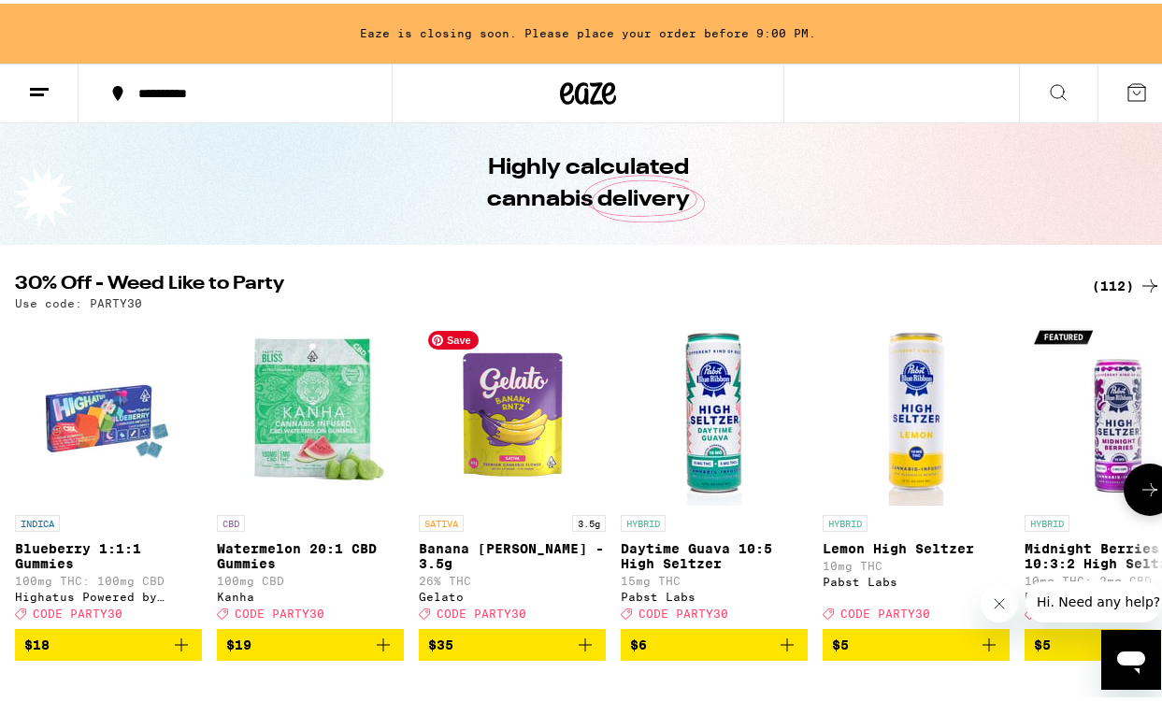
scroll to position [87, 0]
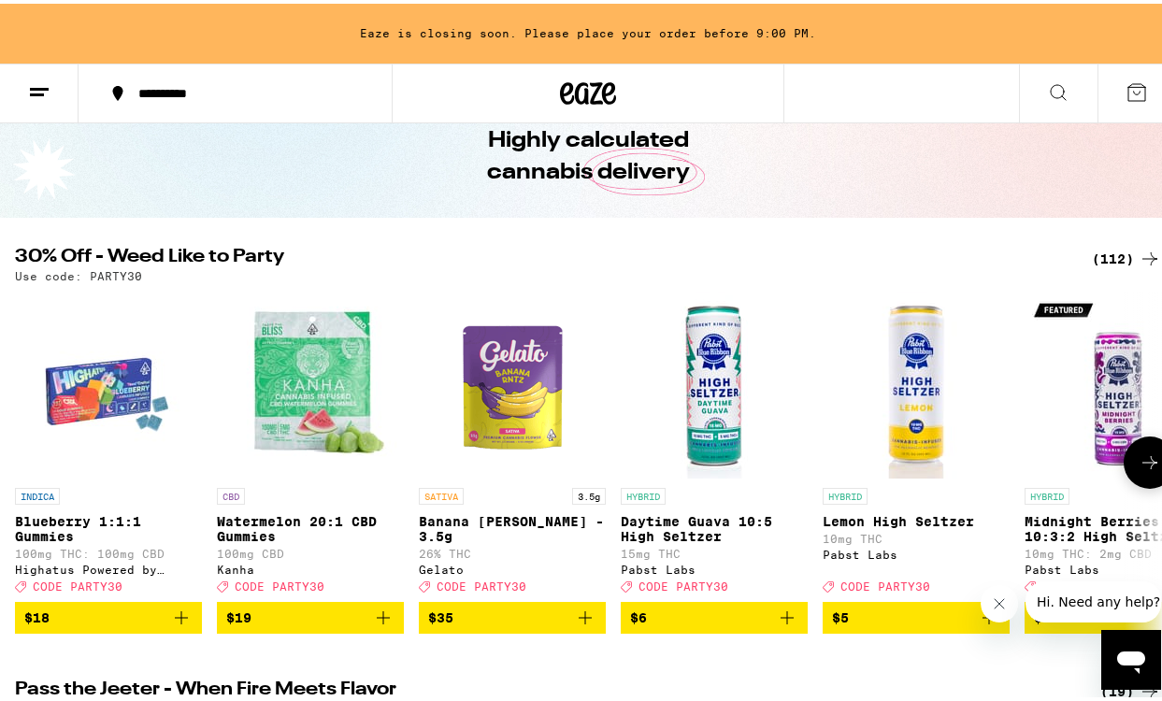
click at [1139, 470] on icon at bounding box center [1150, 459] width 22 height 22
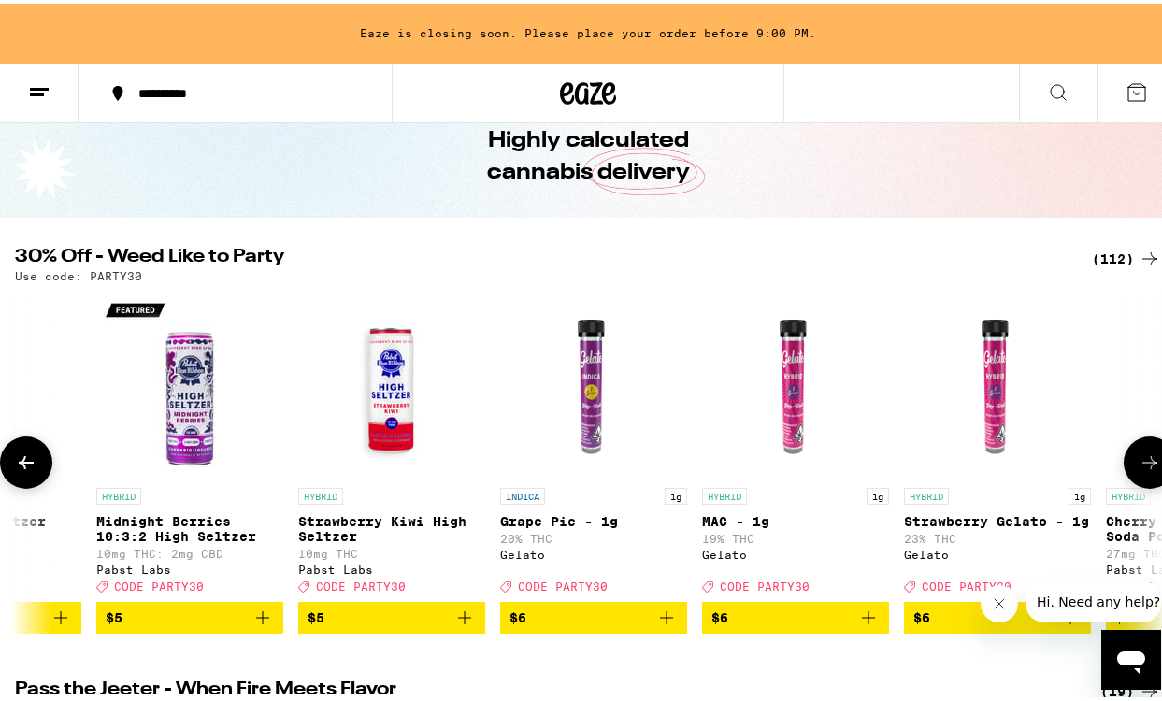
click at [1139, 470] on icon at bounding box center [1150, 459] width 22 height 22
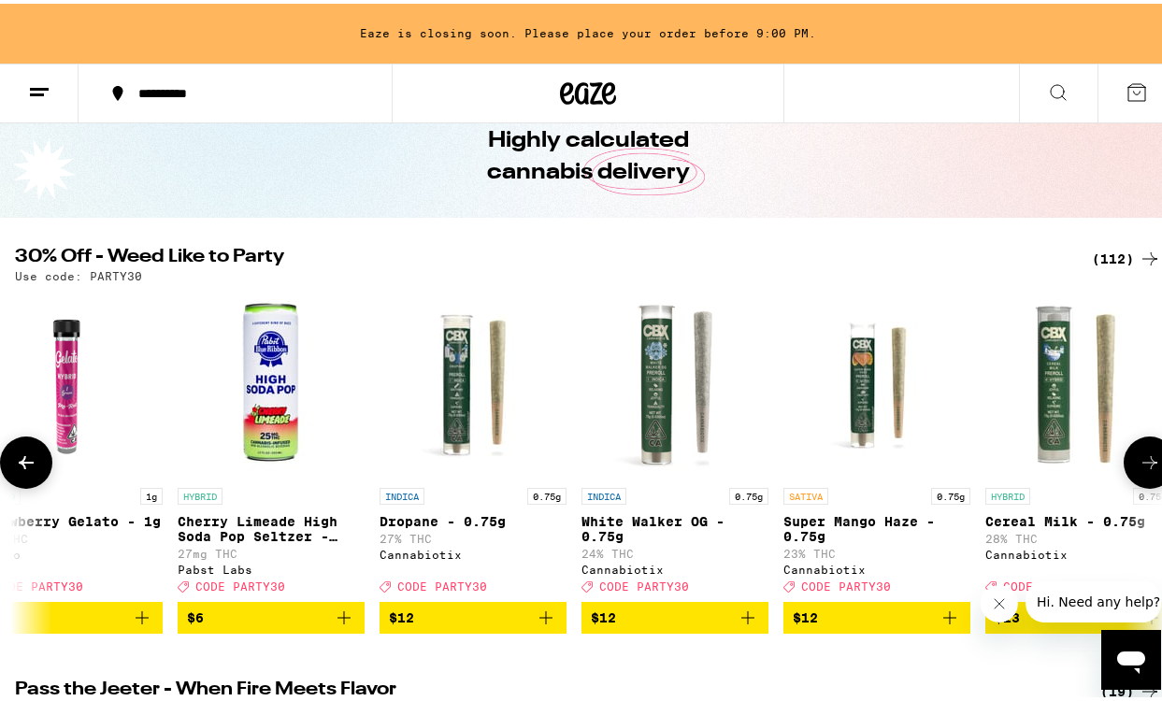
click at [1139, 470] on icon at bounding box center [1150, 459] width 22 height 22
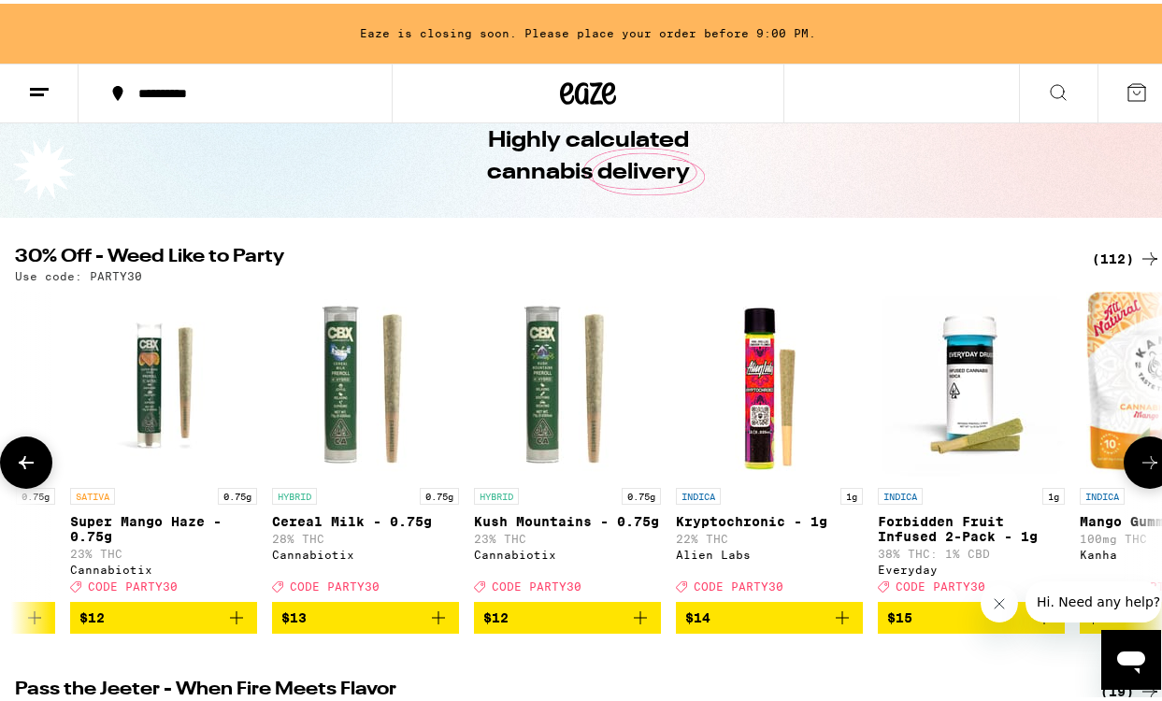
scroll to position [0, 2786]
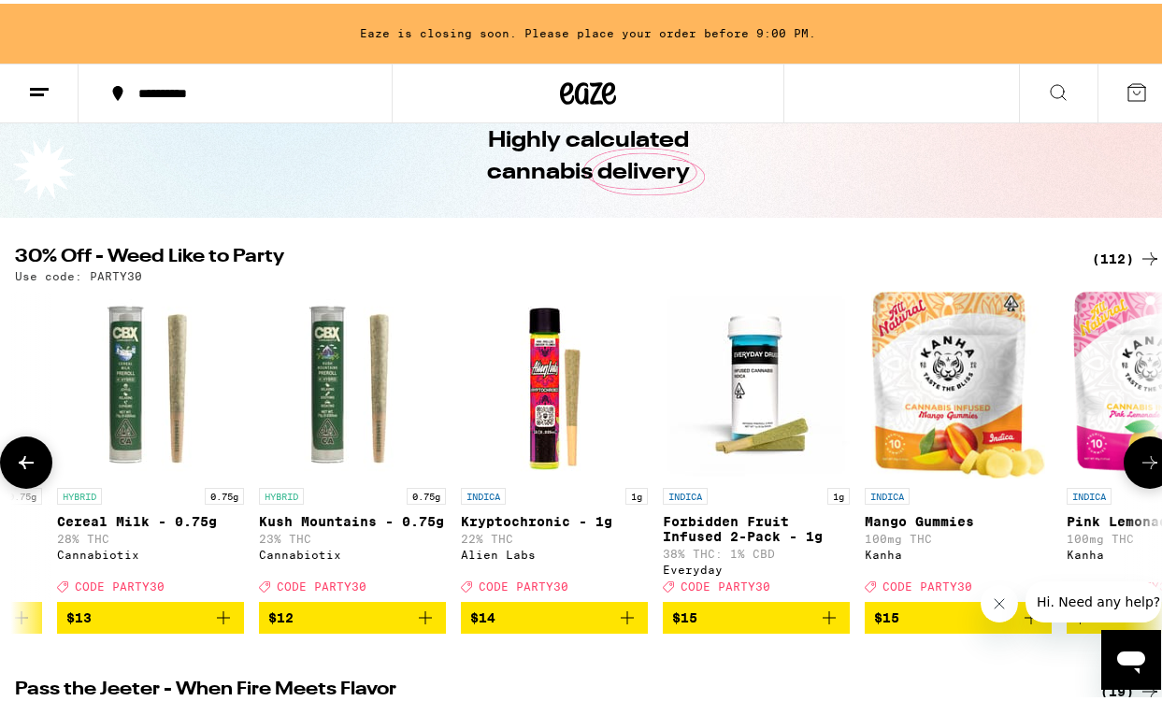
click at [1139, 470] on icon at bounding box center [1150, 459] width 22 height 22
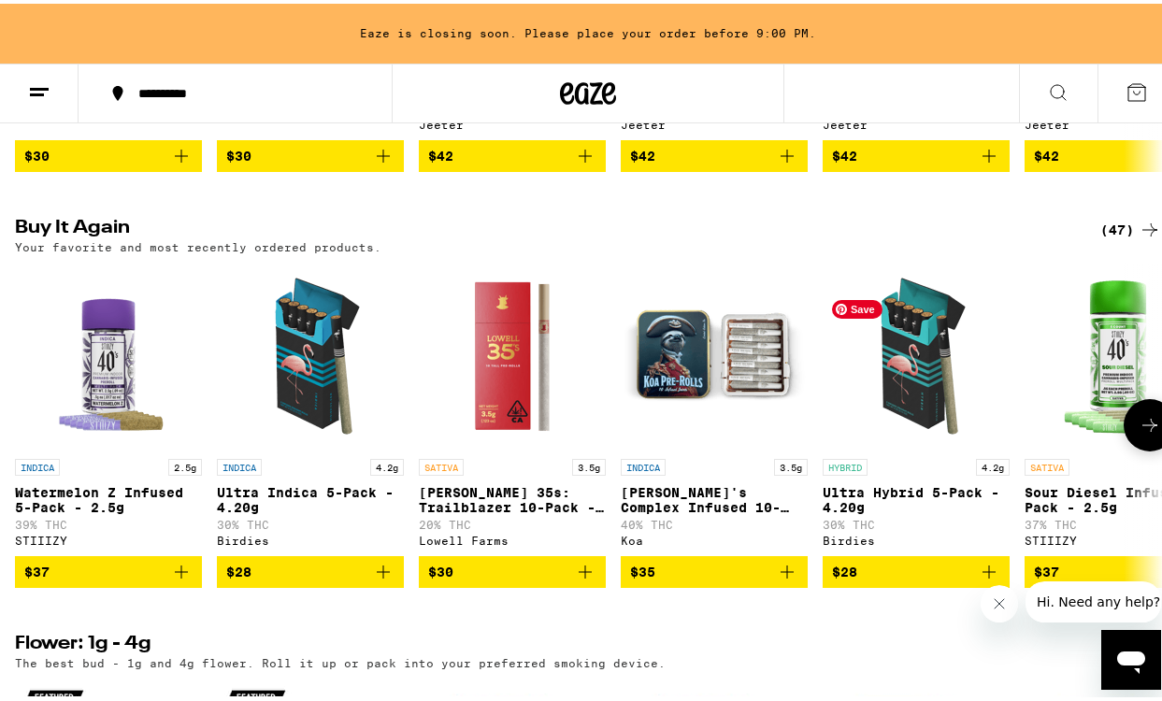
scroll to position [987, 0]
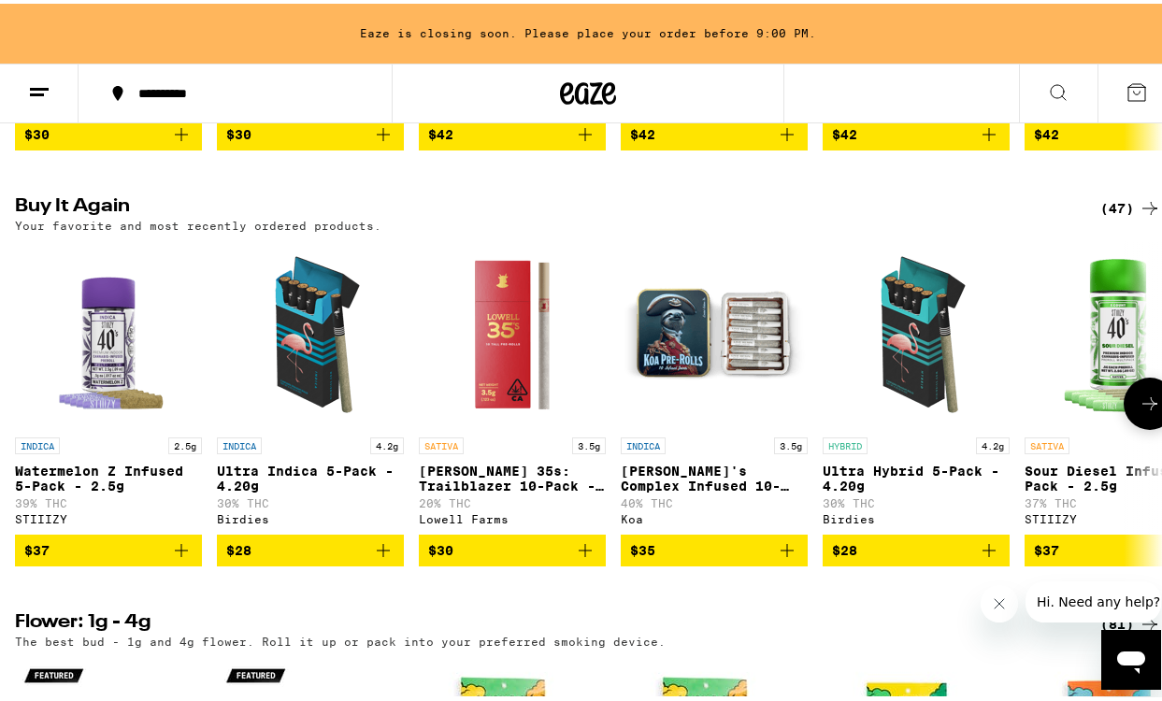
click at [1139, 411] on icon at bounding box center [1150, 400] width 22 height 22
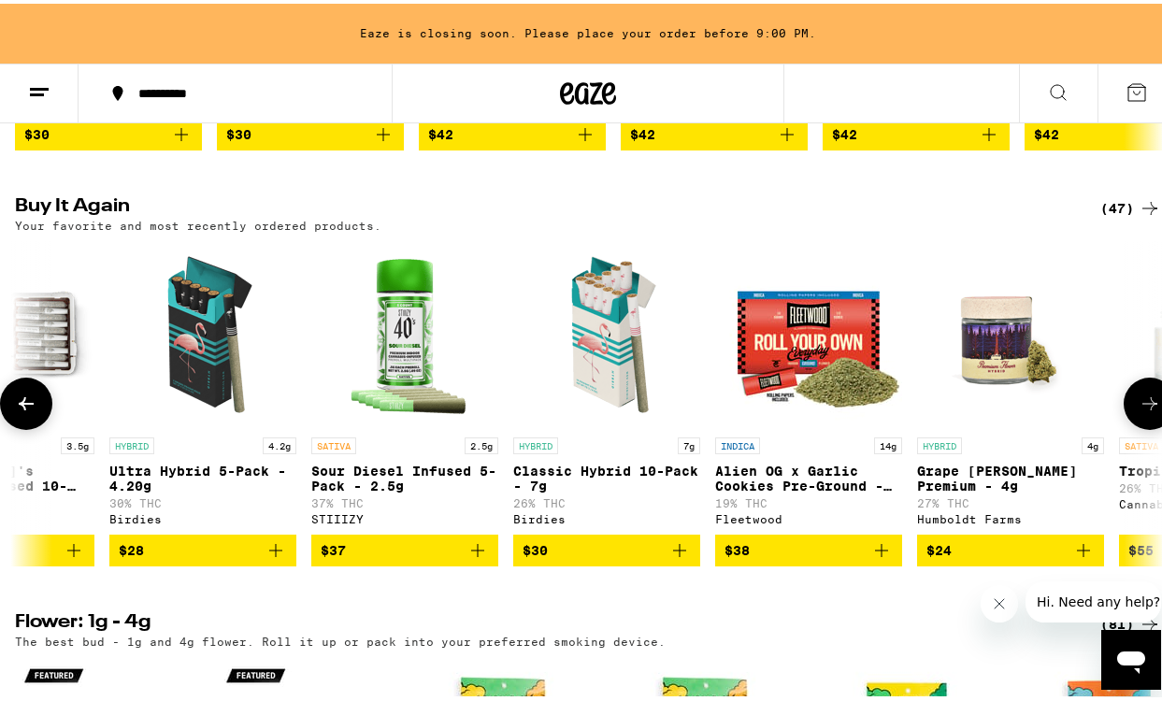
scroll to position [0, 929]
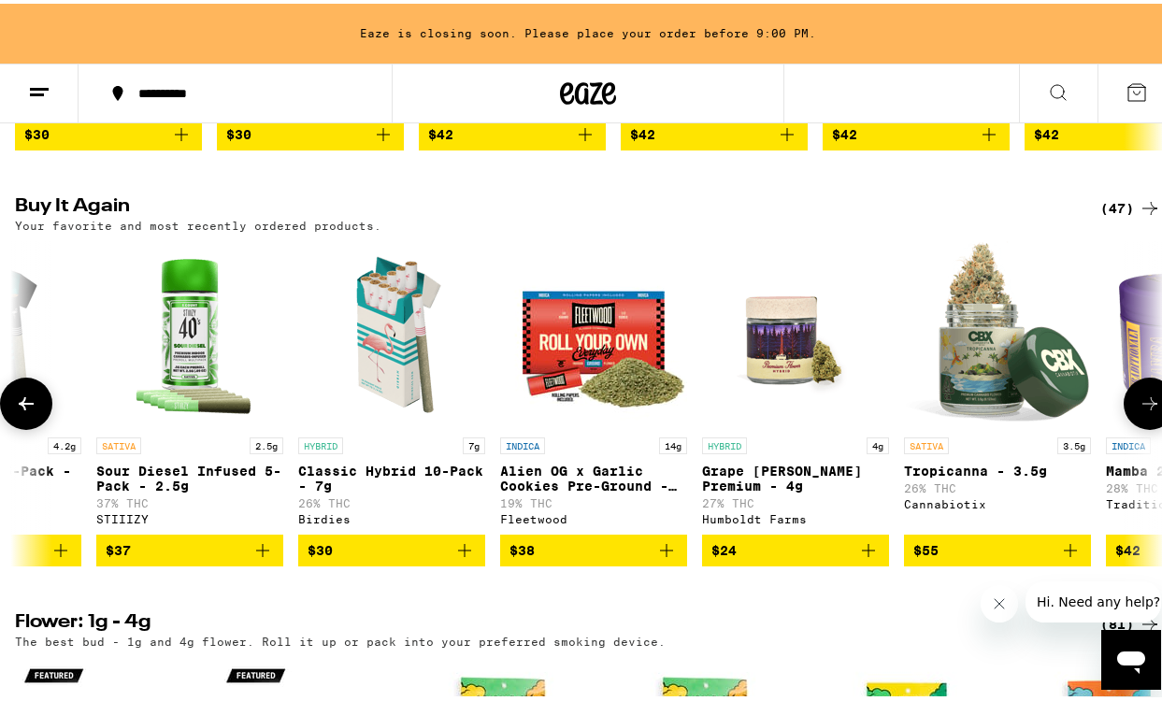
click at [464, 554] on icon "Add to bag" at bounding box center [464, 547] width 13 height 13
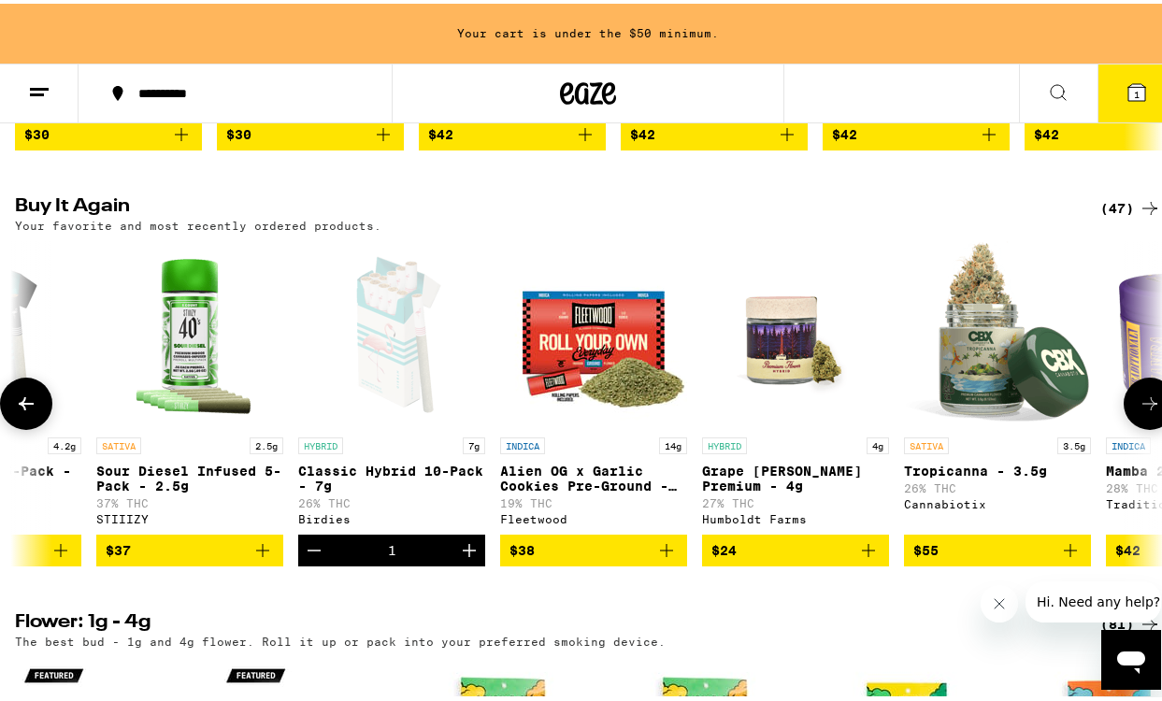
scroll to position [1045, 0]
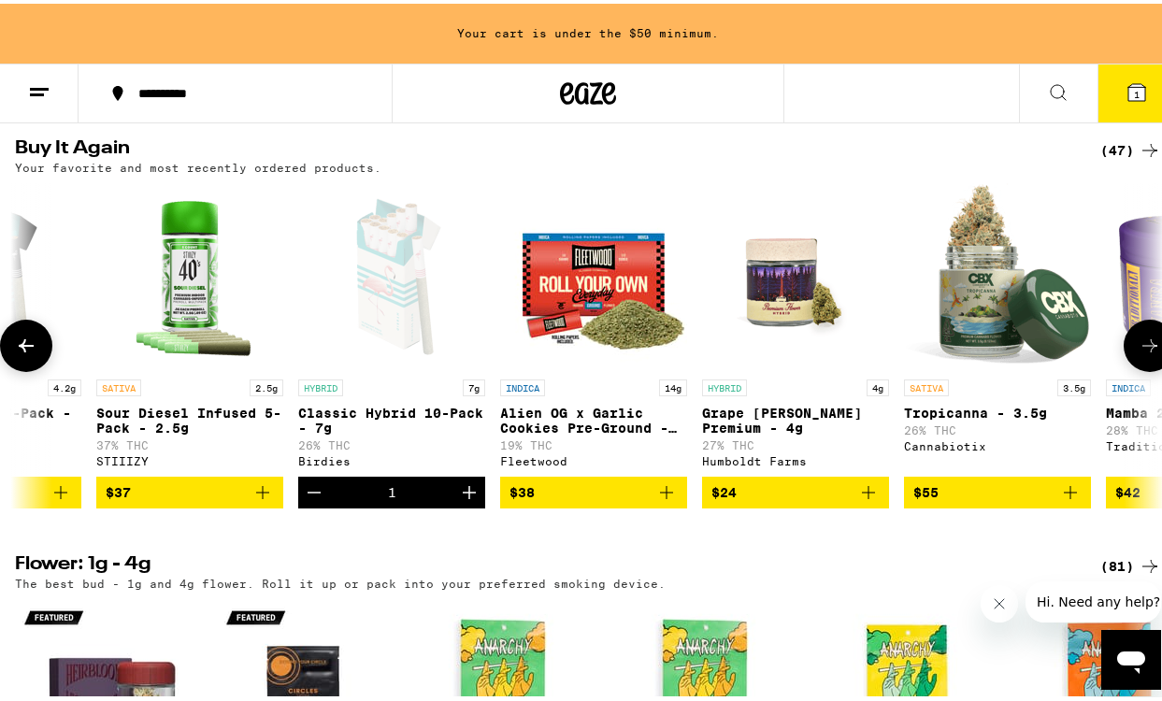
click at [1075, 500] on icon "Add to bag" at bounding box center [1071, 489] width 22 height 22
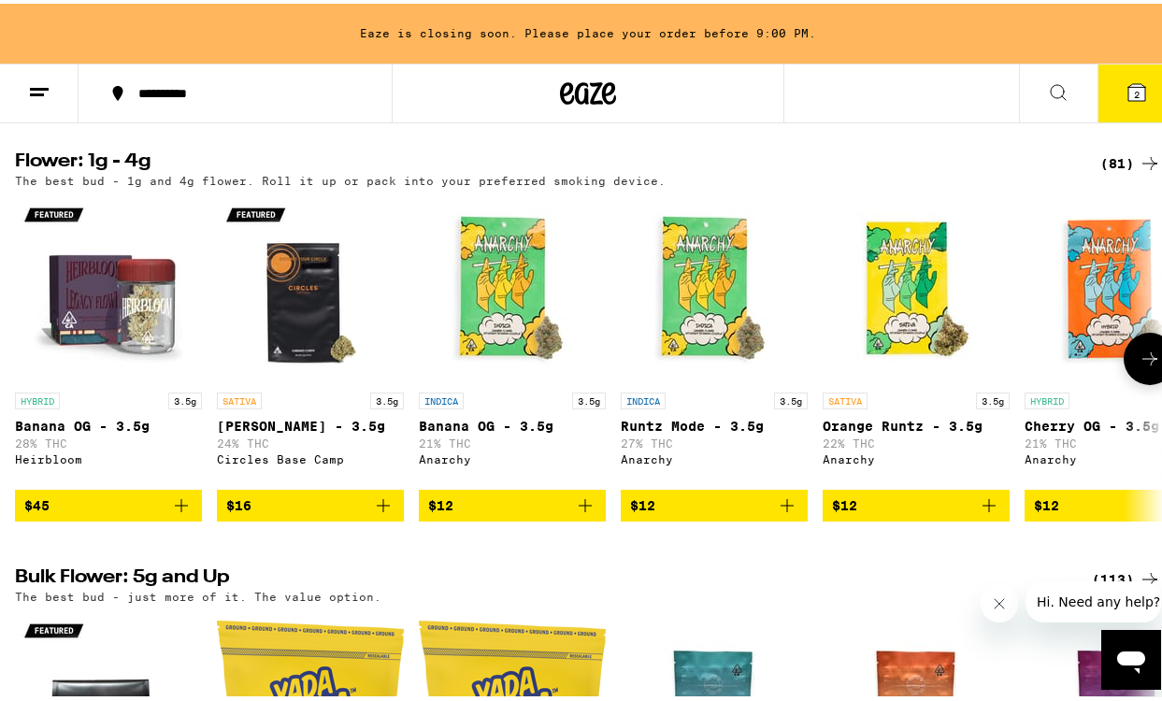
scroll to position [1459, 0]
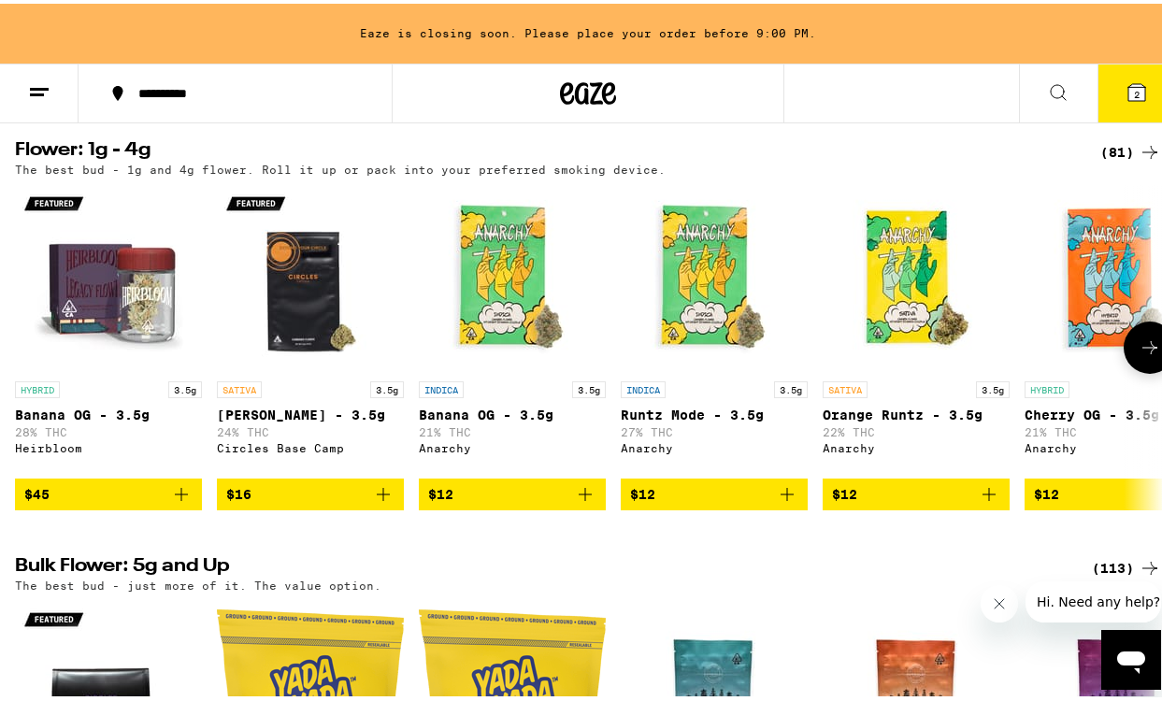
click at [1139, 355] on icon at bounding box center [1150, 344] width 22 height 22
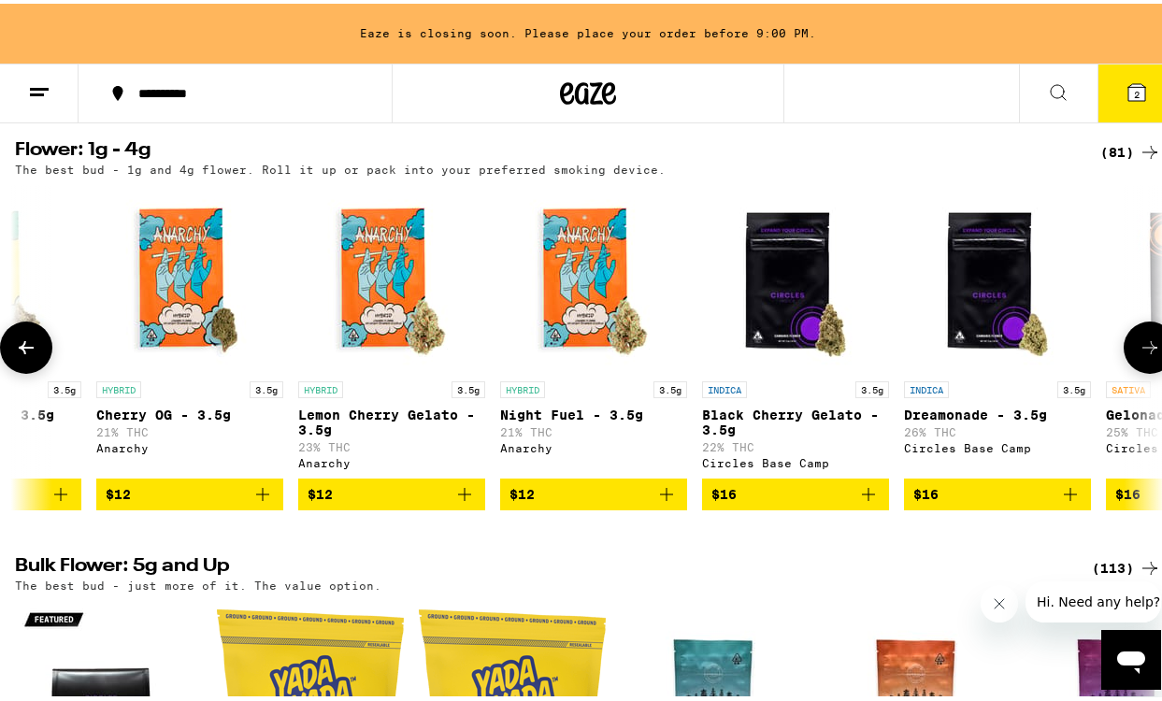
click at [1139, 355] on icon at bounding box center [1150, 344] width 22 height 22
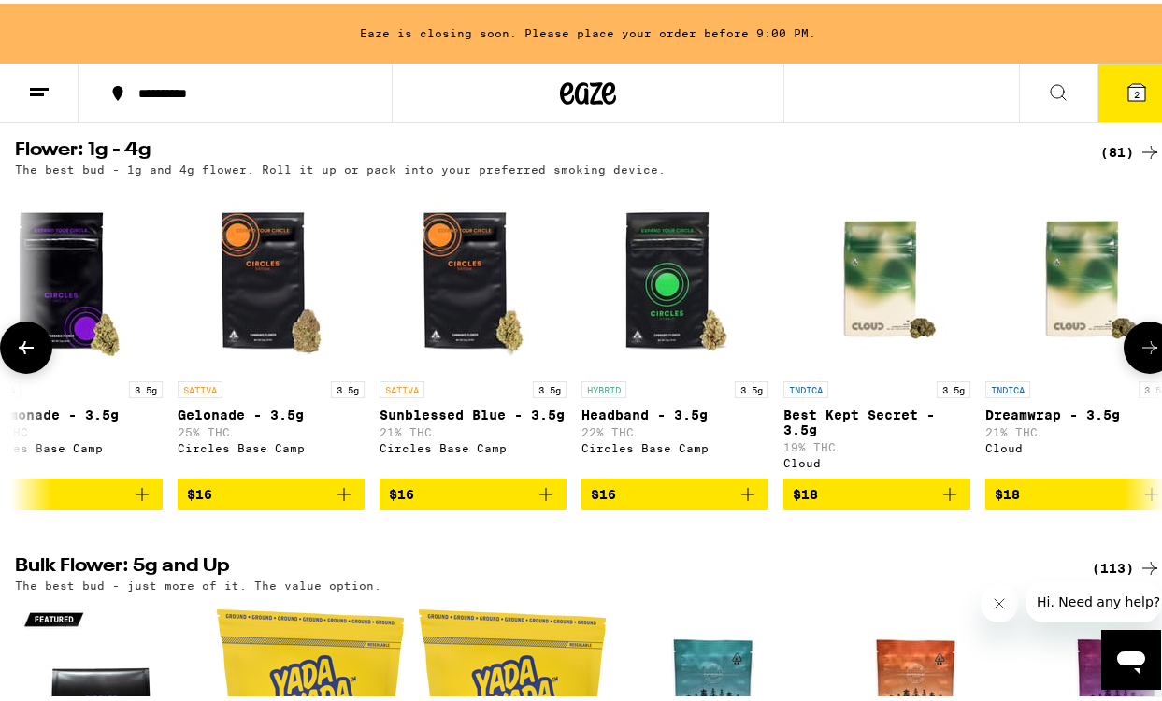
click at [1139, 355] on icon at bounding box center [1150, 344] width 22 height 22
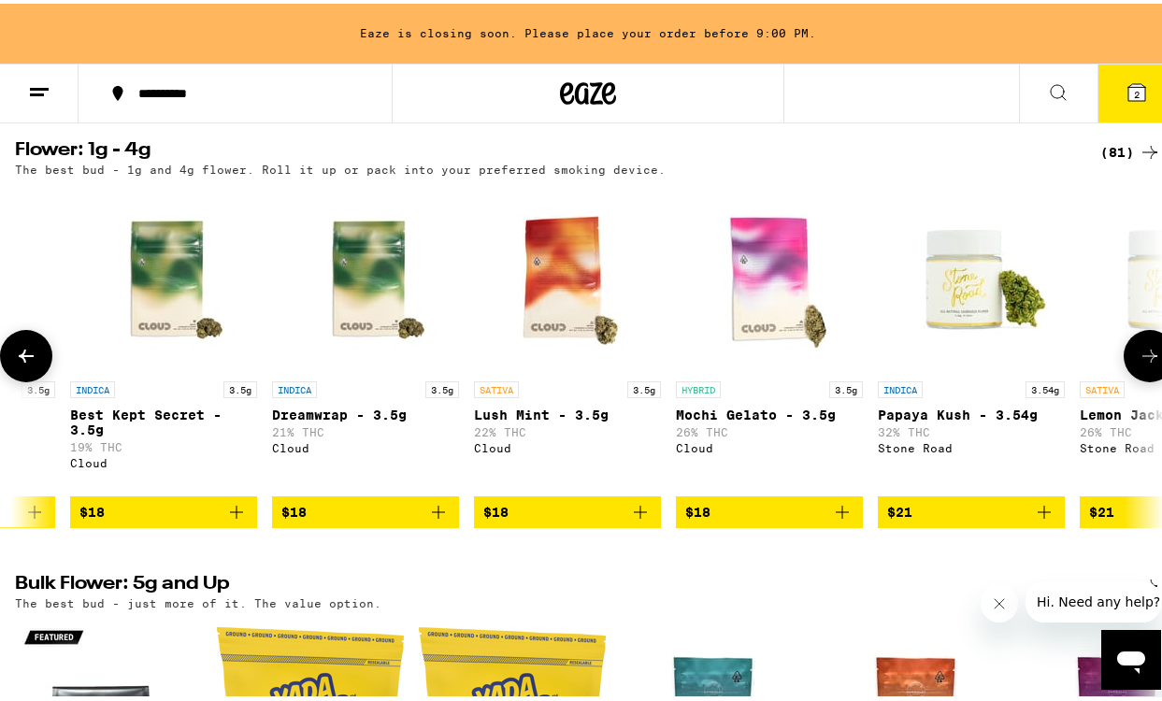
scroll to position [0, 2786]
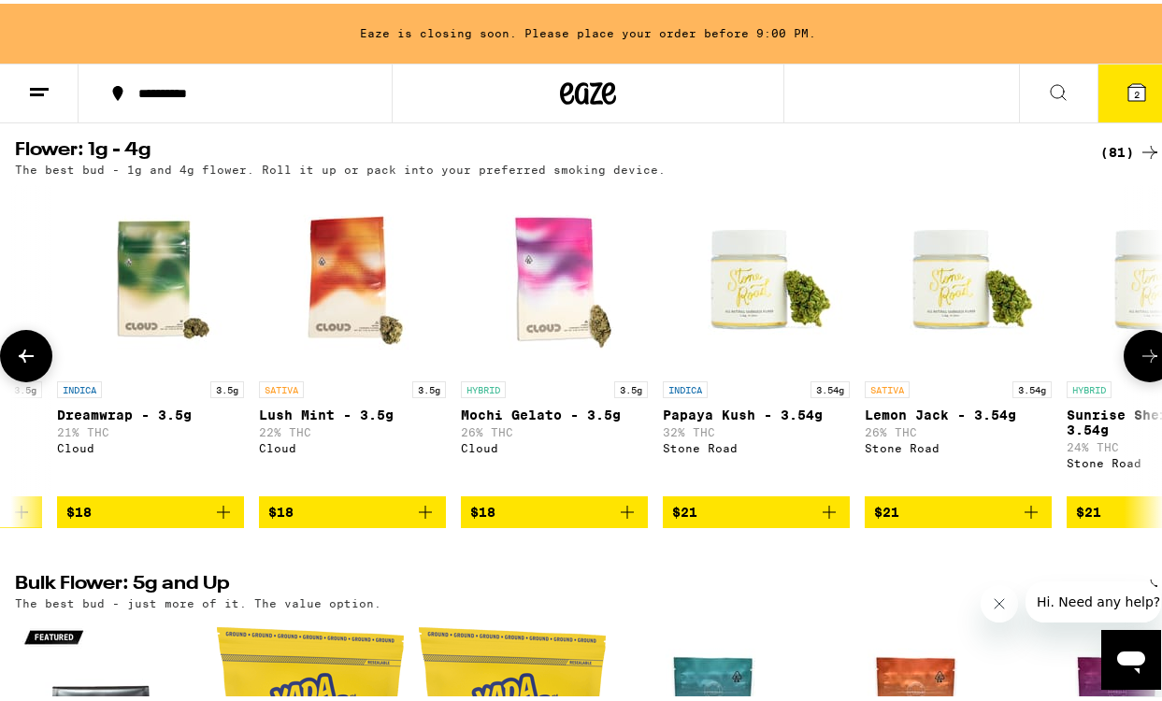
click at [1139, 364] on icon at bounding box center [1150, 352] width 22 height 22
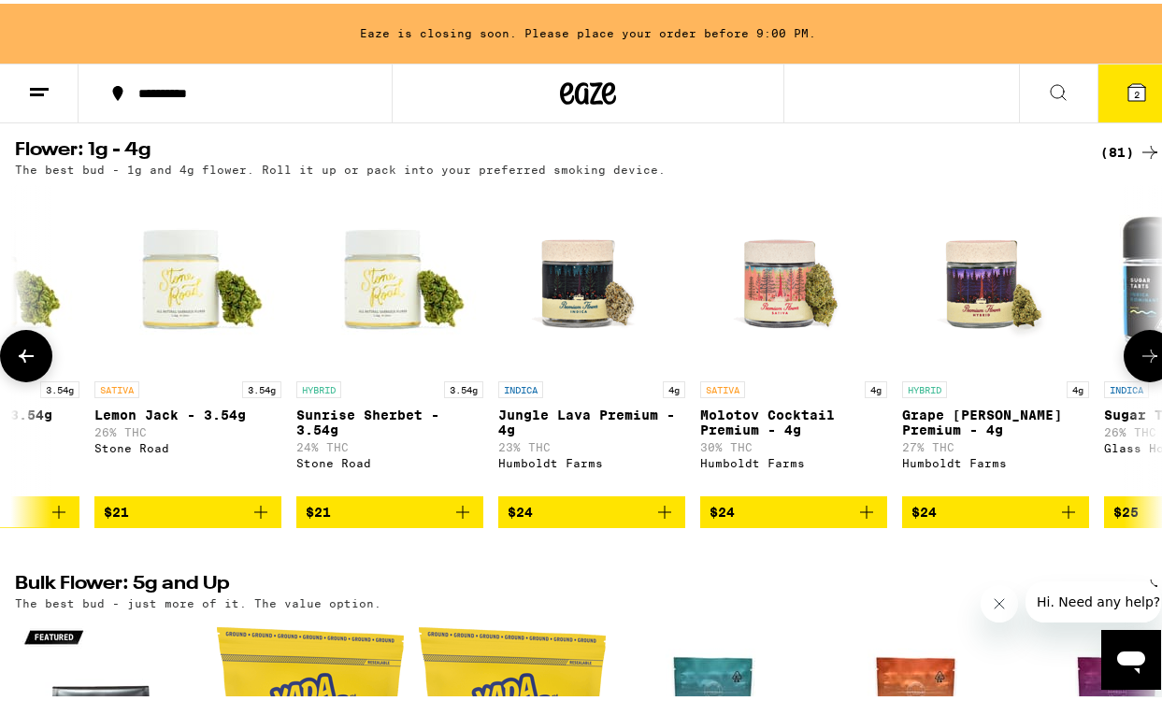
scroll to position [0, 3715]
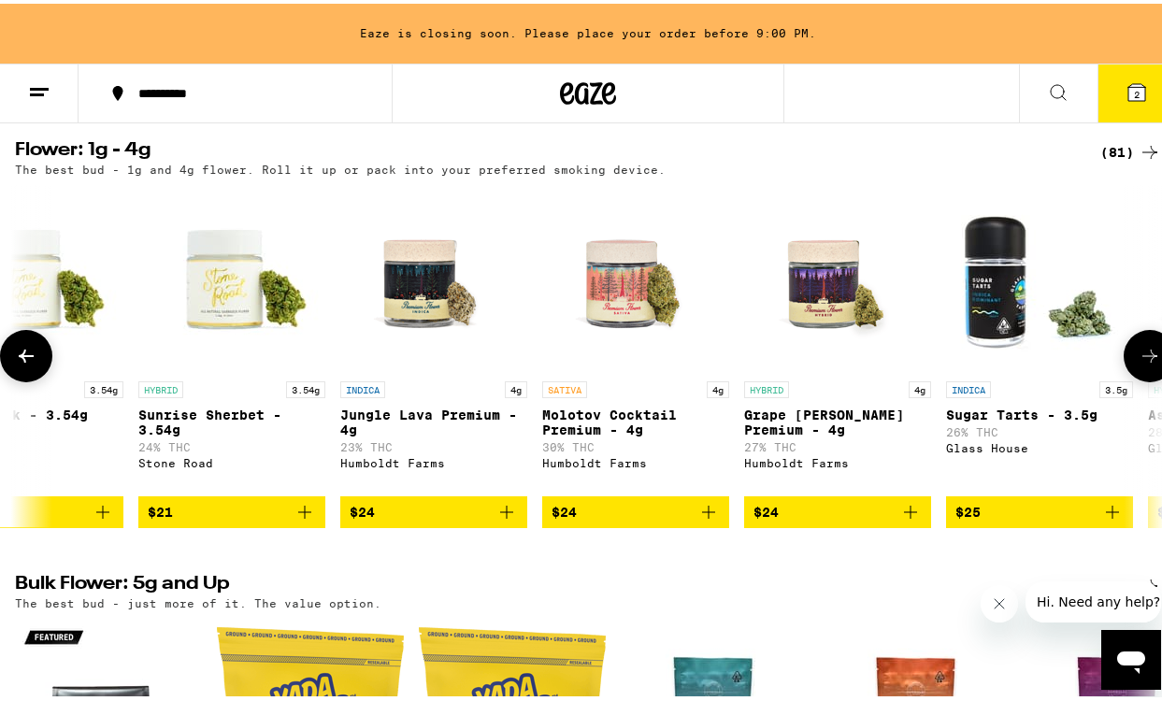
click at [1139, 364] on icon at bounding box center [1150, 352] width 22 height 22
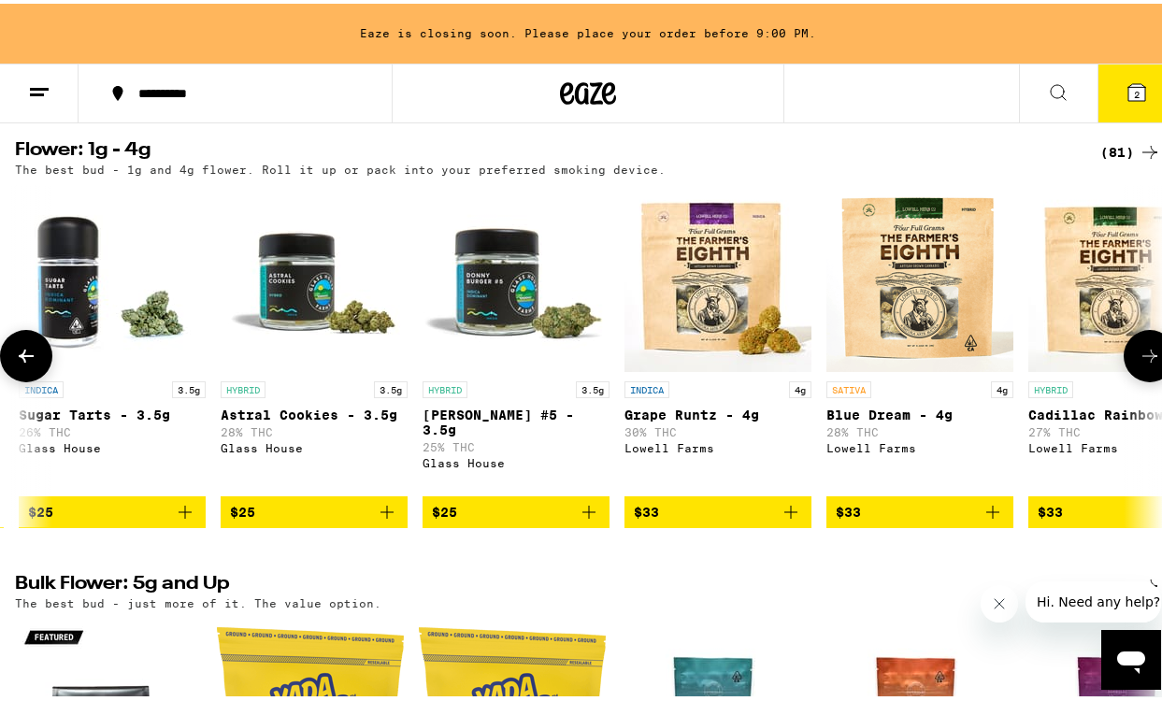
scroll to position [0, 4643]
click at [593, 520] on icon "Add to bag" at bounding box center [588, 509] width 22 height 22
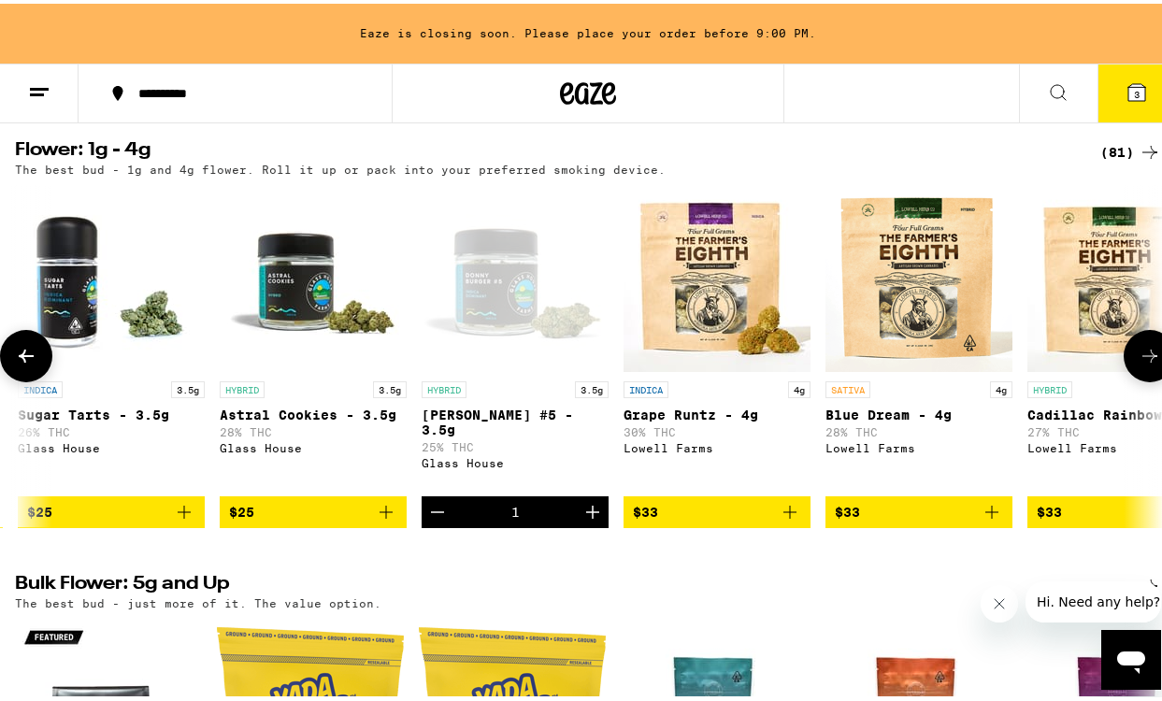
click at [1139, 364] on icon at bounding box center [1150, 352] width 22 height 22
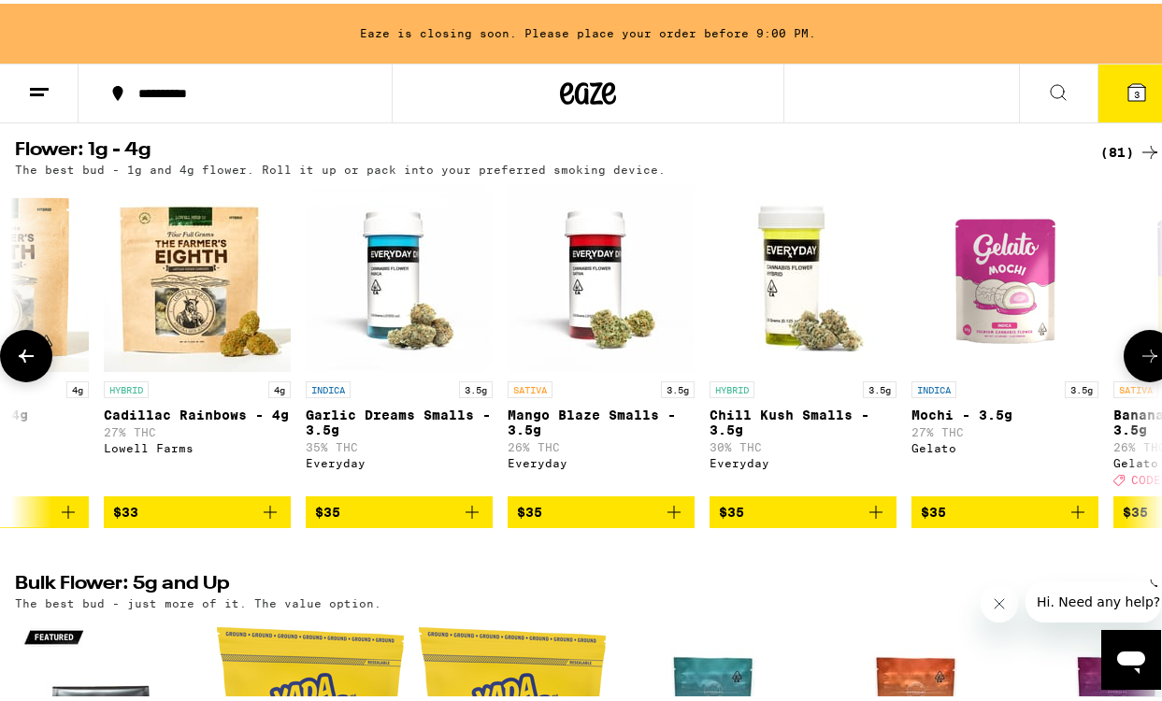
scroll to position [0, 5572]
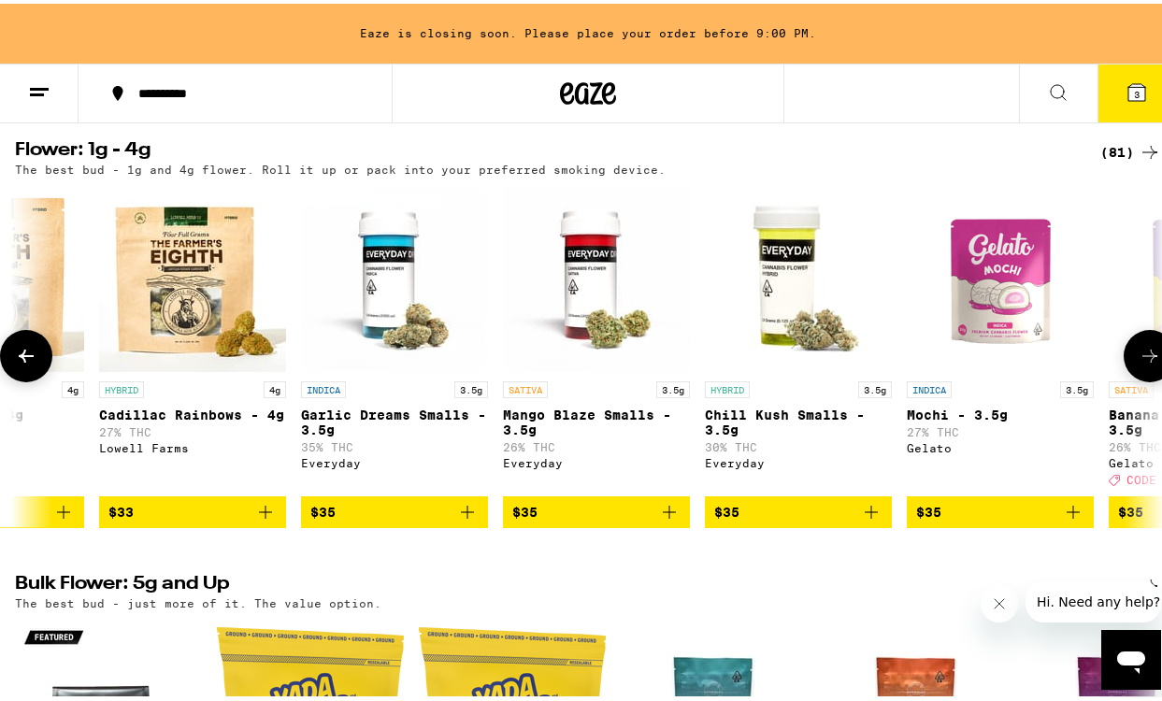
click at [1139, 364] on icon at bounding box center [1150, 352] width 22 height 22
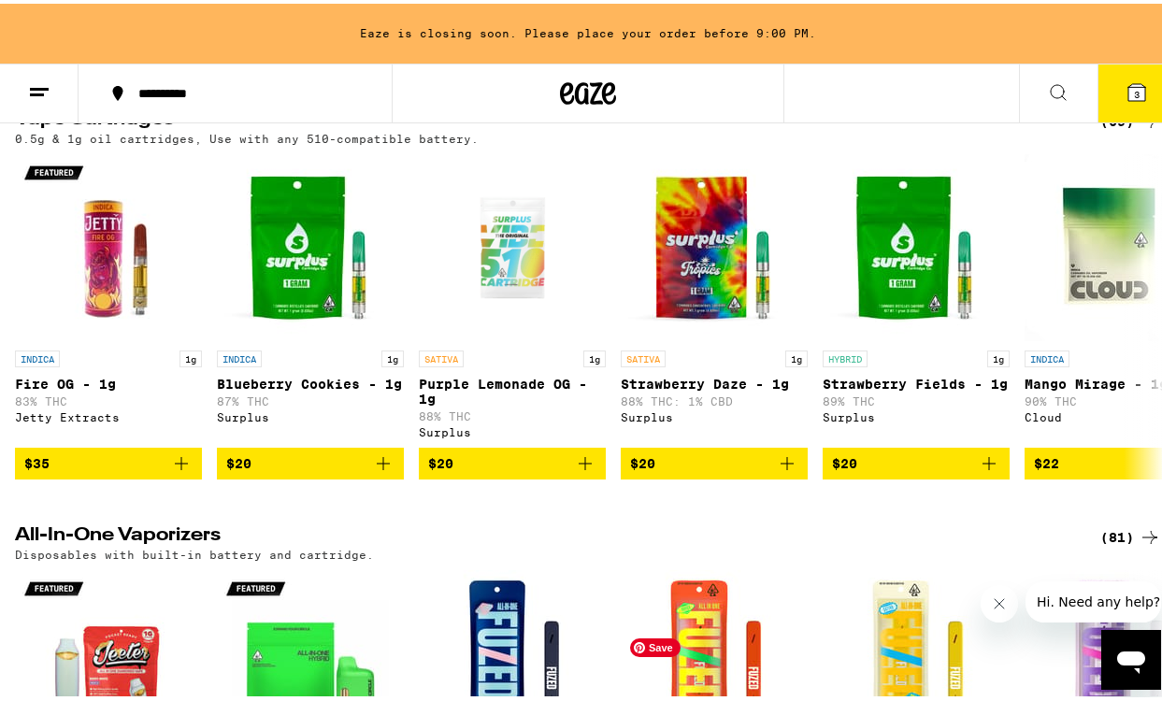
scroll to position [2339, 0]
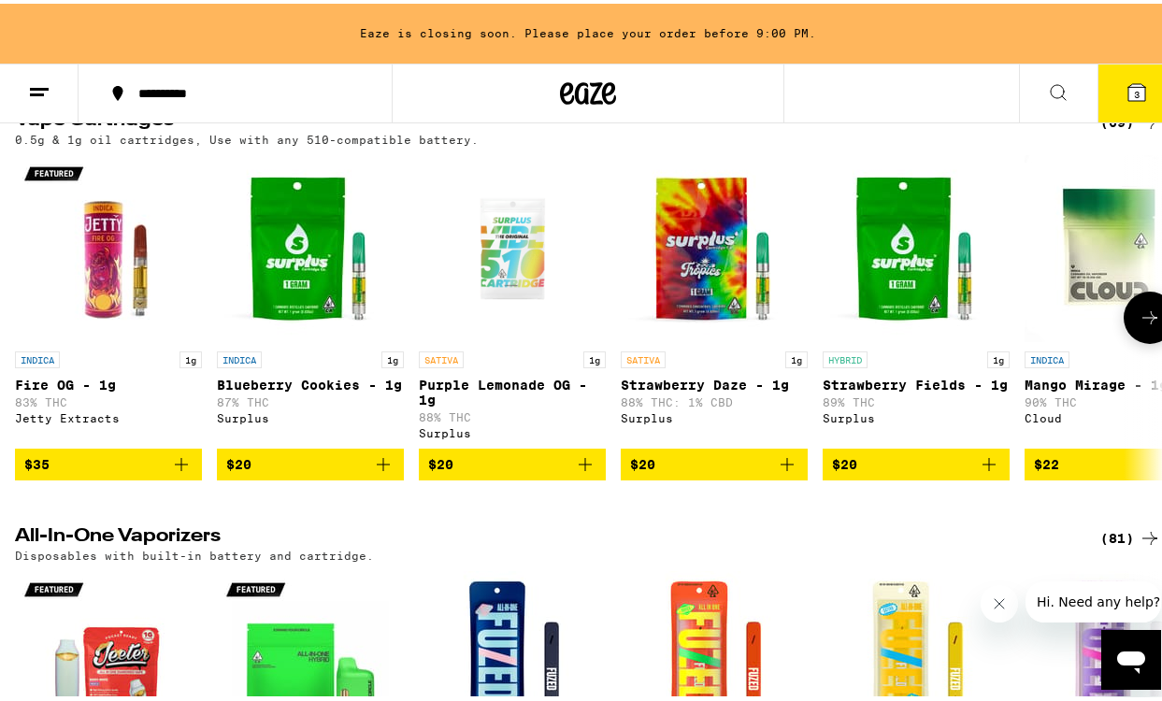
click at [1139, 325] on icon at bounding box center [1150, 314] width 22 height 22
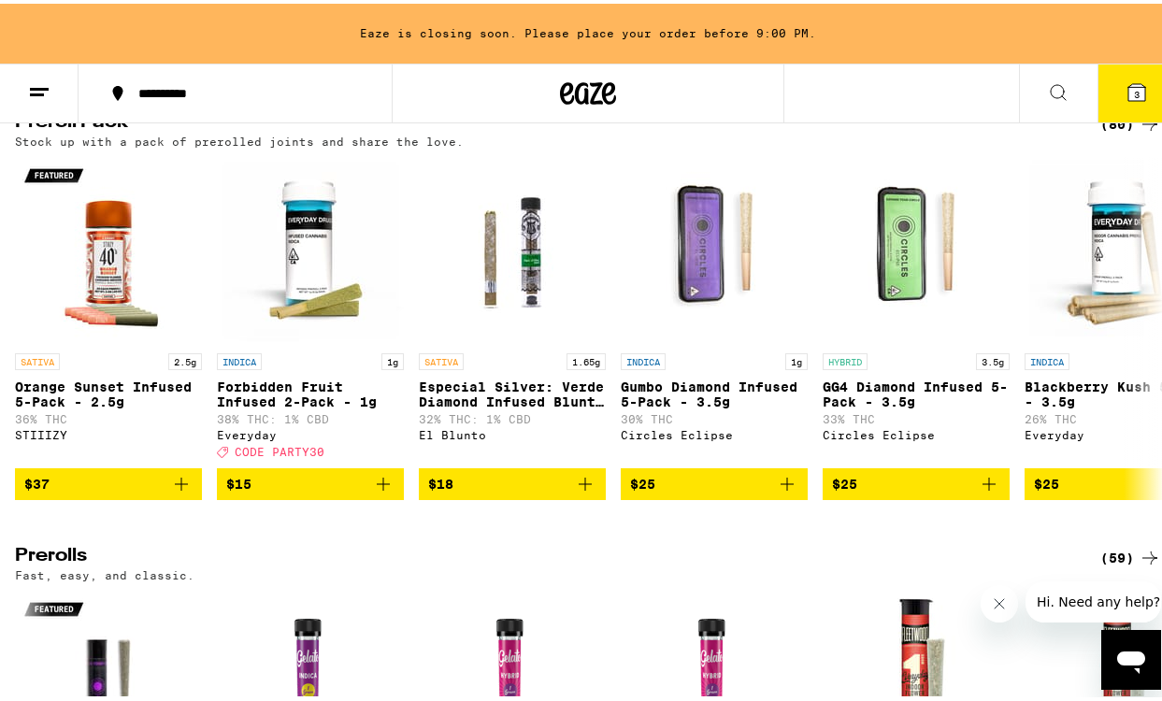
scroll to position [4249, 0]
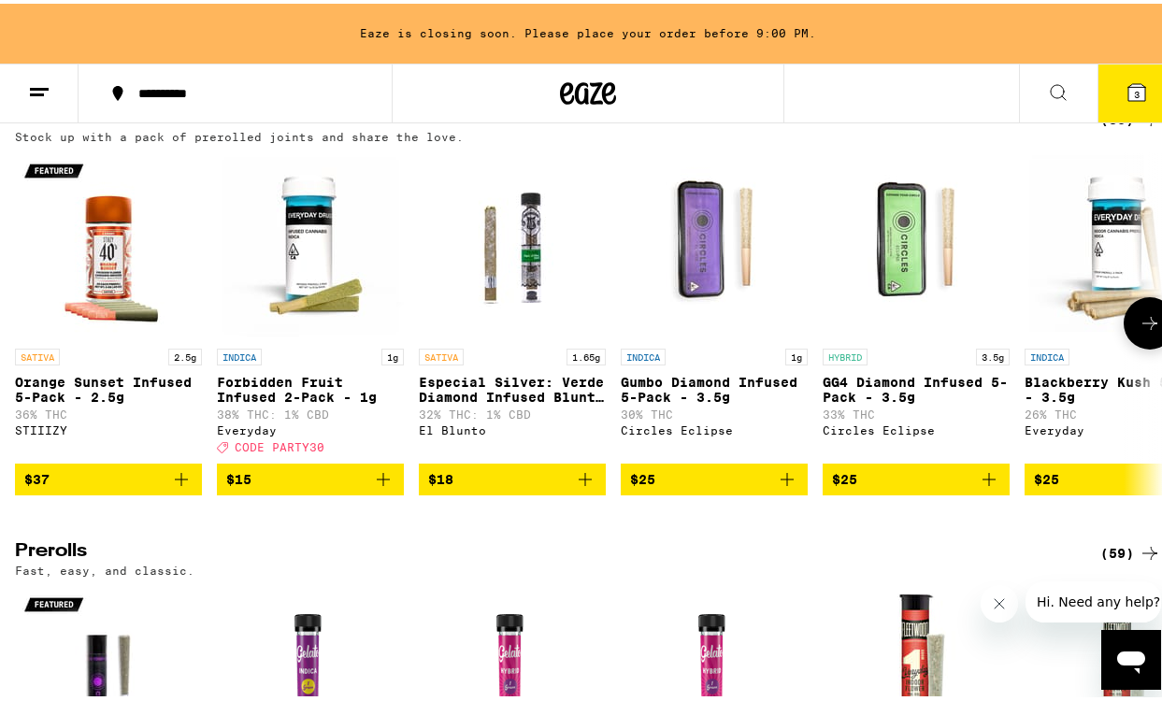
click at [381, 487] on icon "Add to bag" at bounding box center [383, 476] width 22 height 22
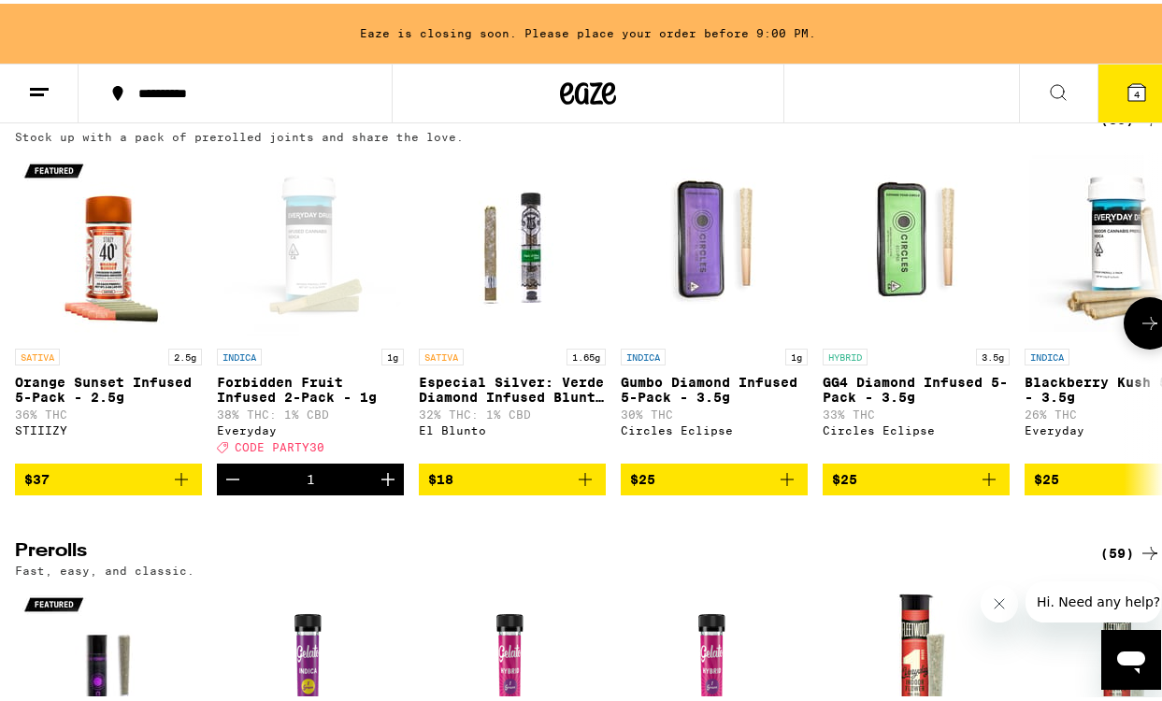
click at [1139, 331] on icon at bounding box center [1150, 320] width 22 height 22
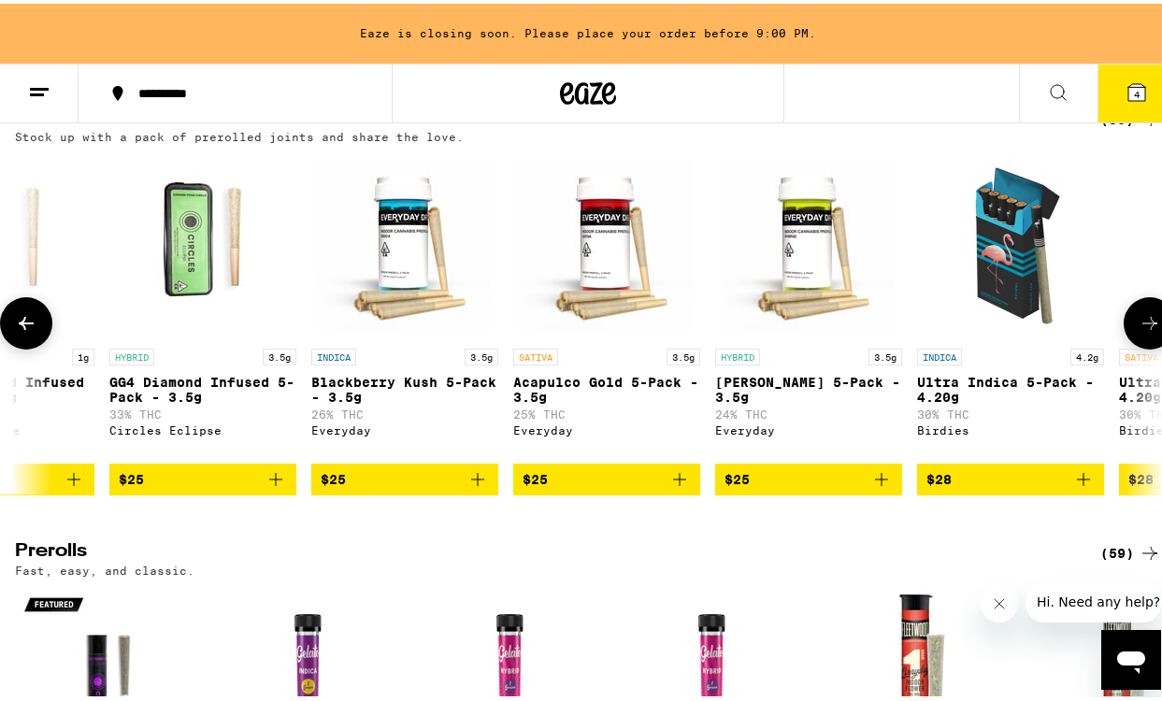
scroll to position [0, 929]
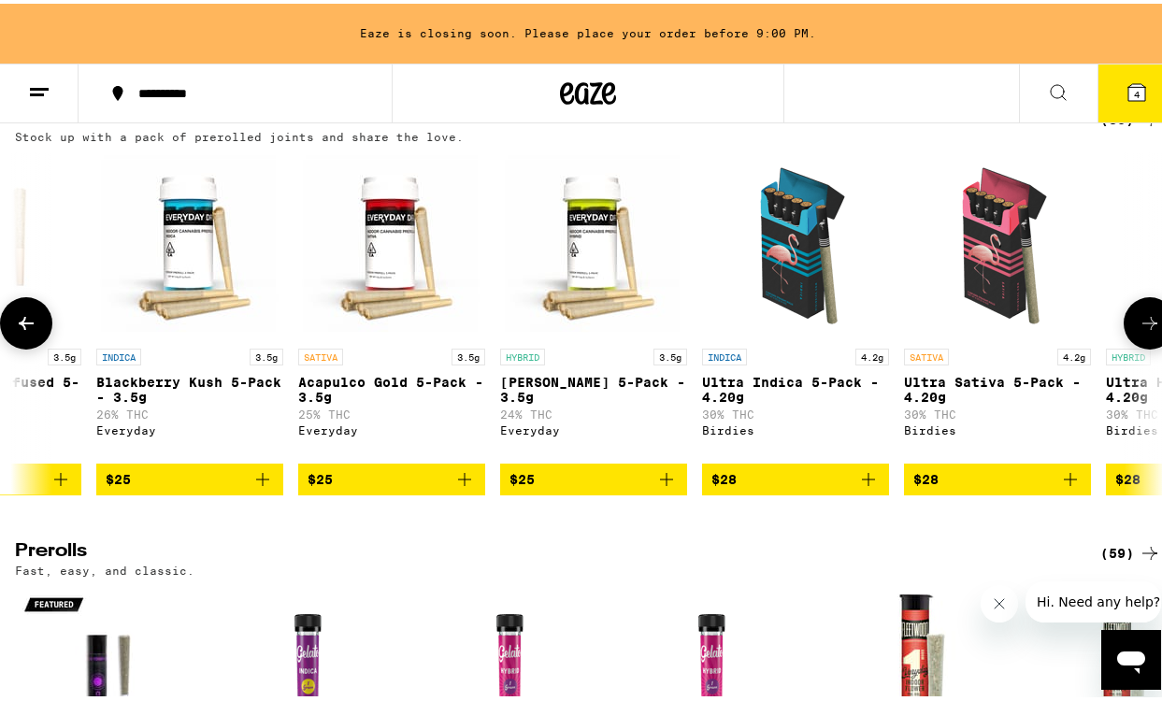
click at [1139, 331] on icon at bounding box center [1150, 320] width 22 height 22
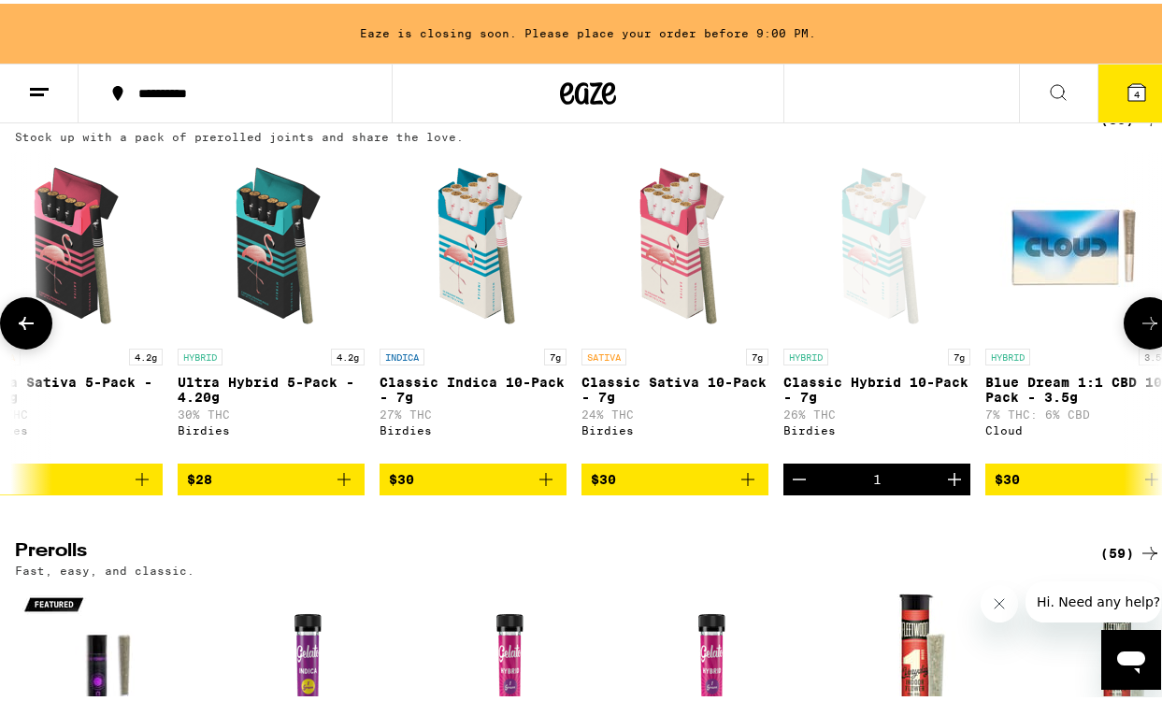
click at [1139, 331] on icon at bounding box center [1150, 320] width 22 height 22
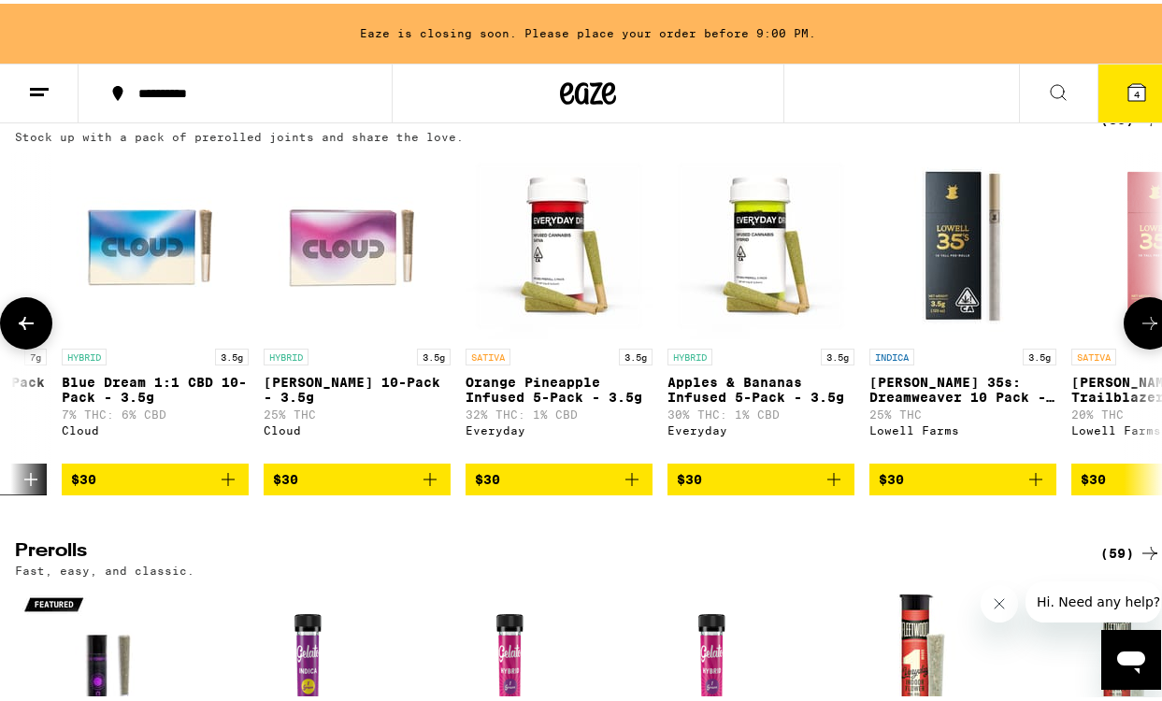
scroll to position [0, 2786]
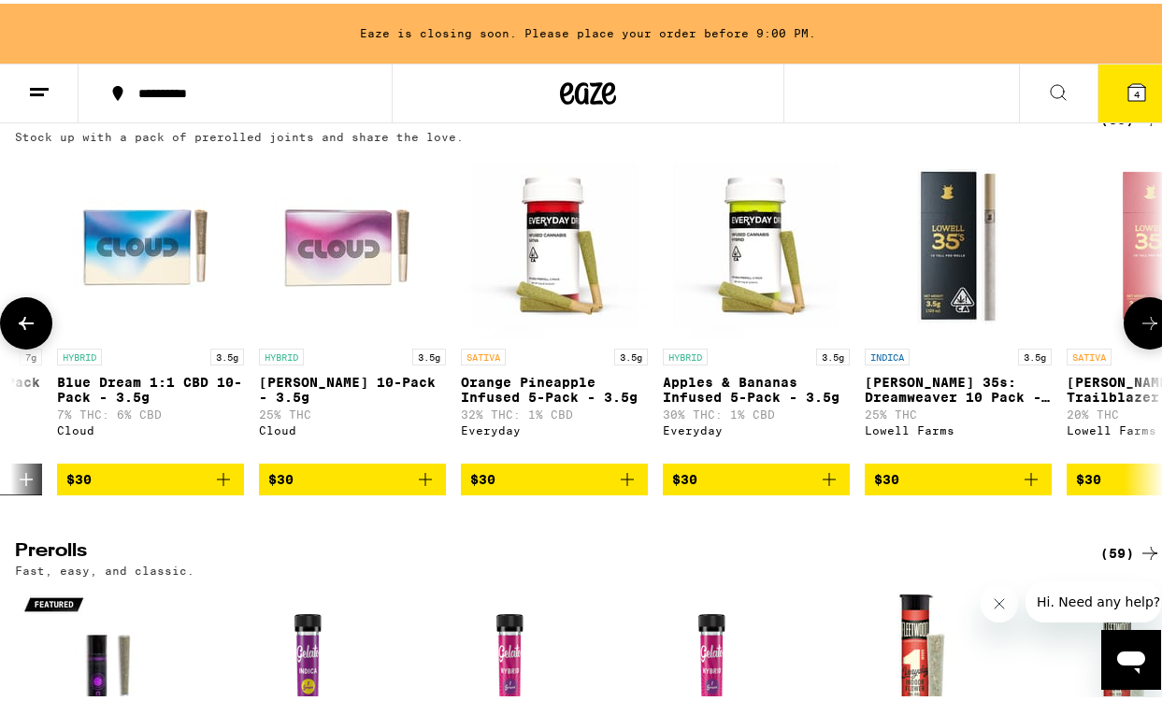
click at [1139, 331] on icon at bounding box center [1150, 320] width 22 height 22
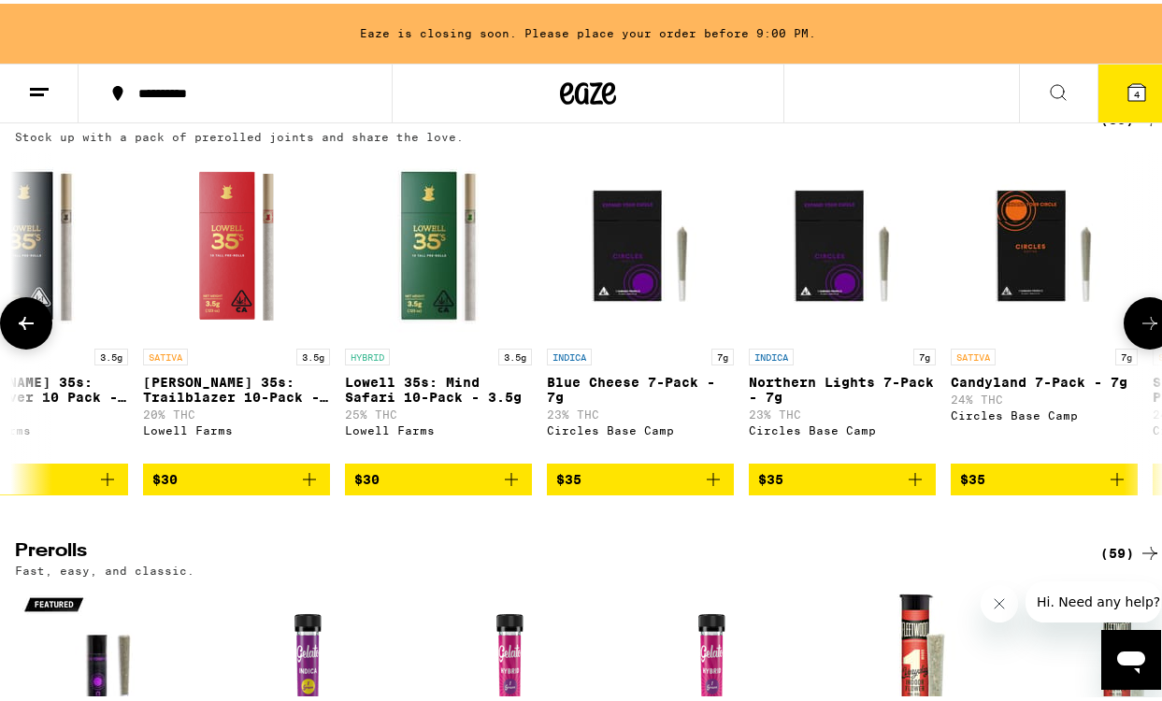
scroll to position [0, 3715]
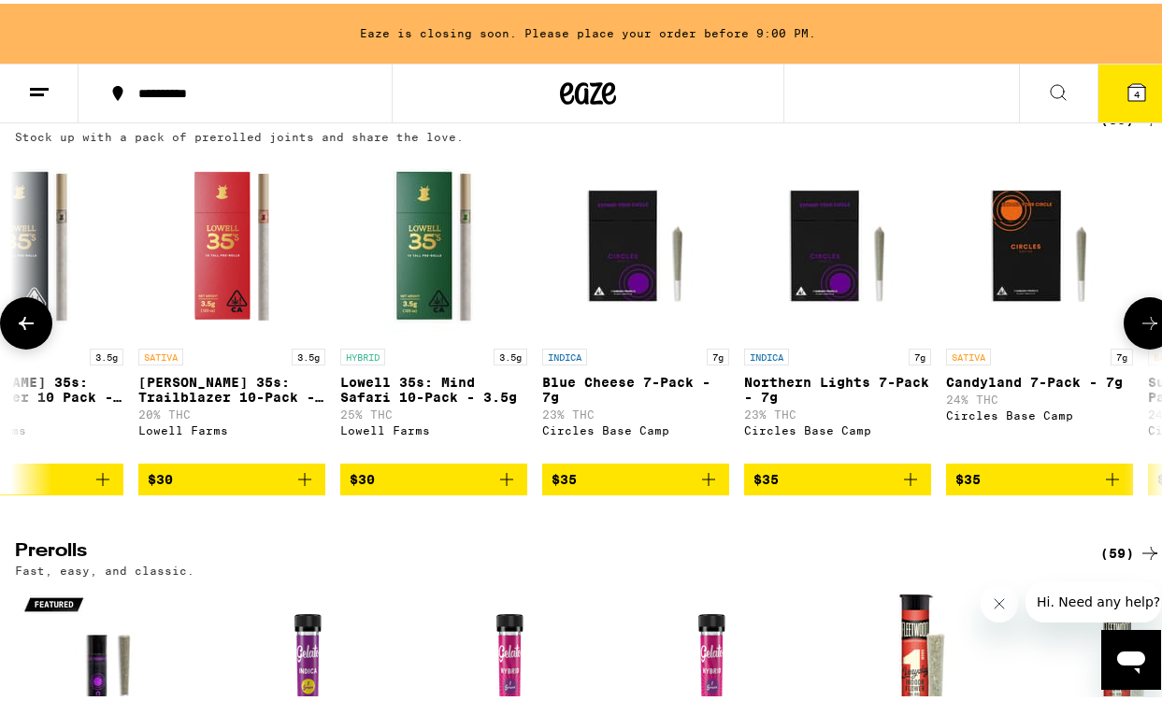
click at [1139, 331] on icon at bounding box center [1150, 320] width 22 height 22
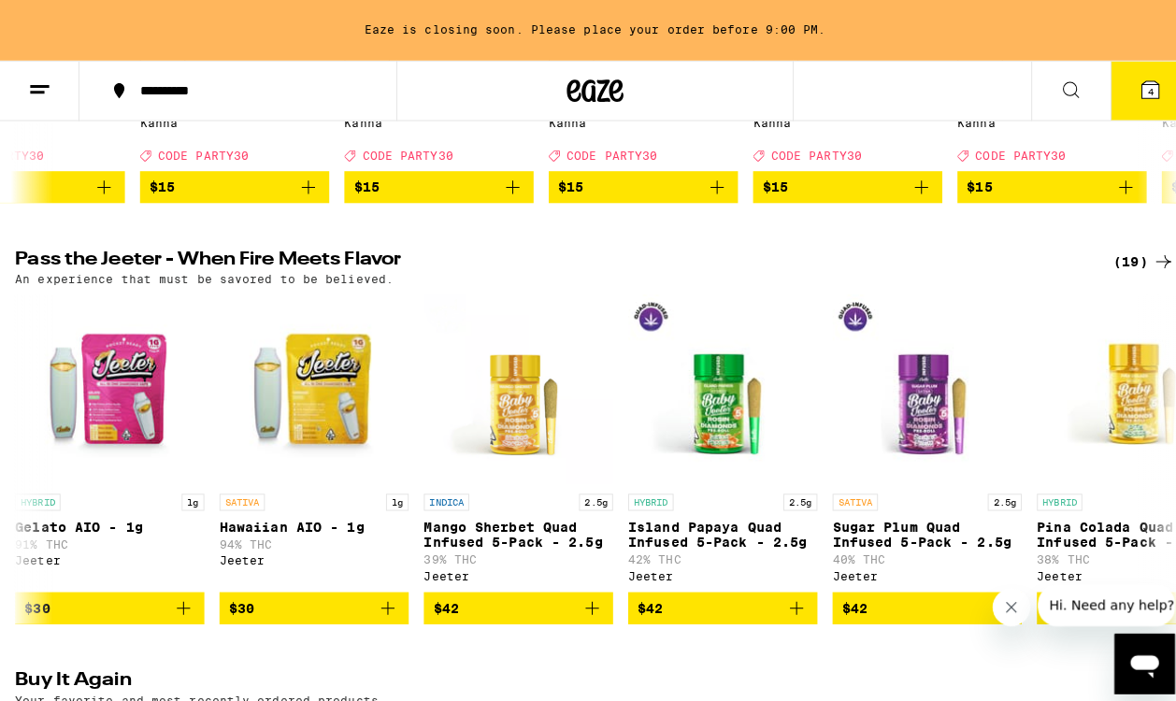
scroll to position [0, 0]
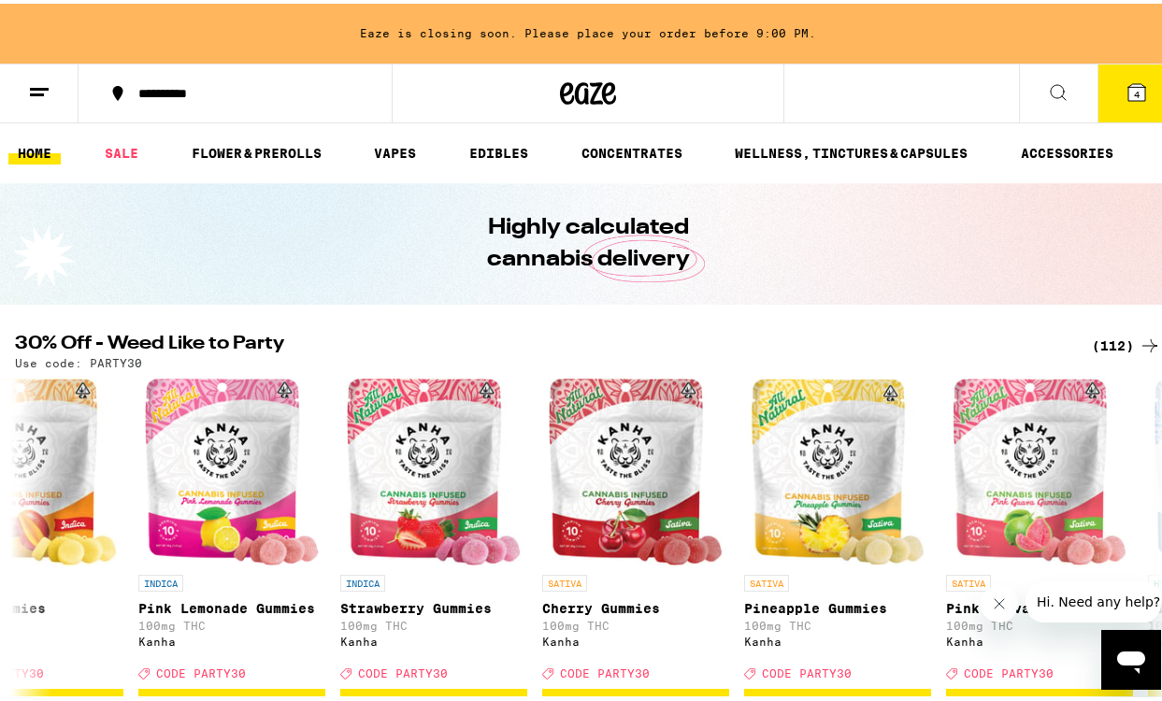
click at [1129, 87] on icon at bounding box center [1137, 88] width 17 height 17
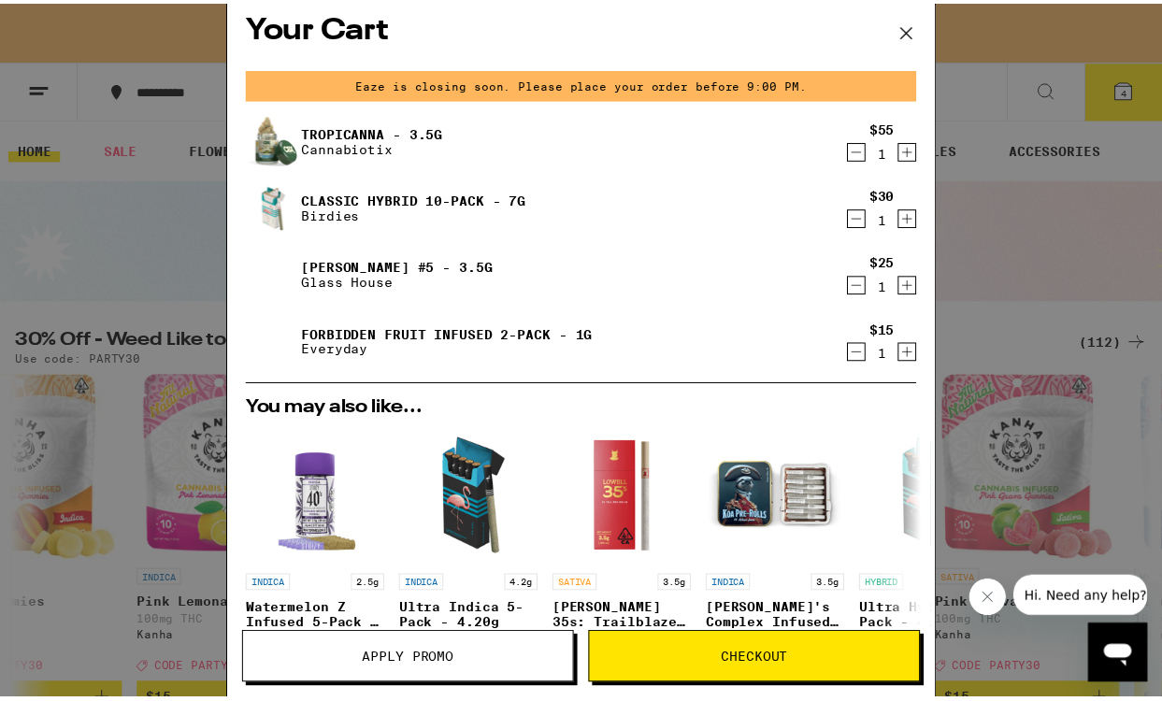
scroll to position [22, 0]
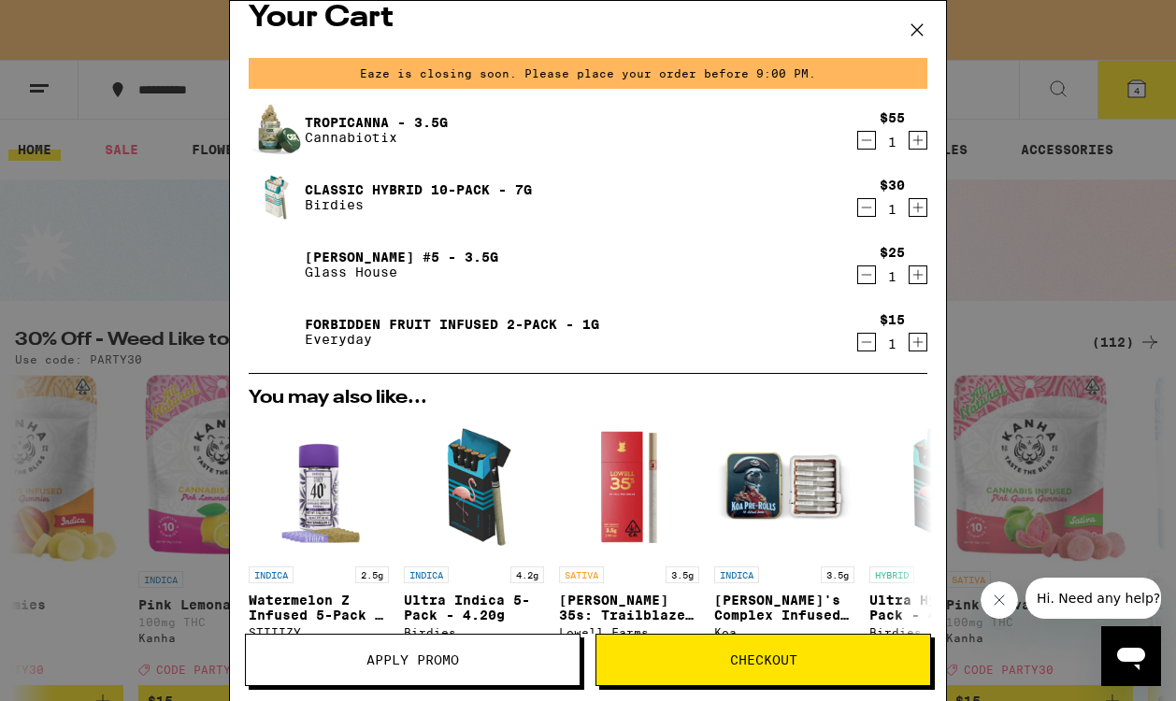
click at [723, 651] on button "Checkout" at bounding box center [764, 660] width 336 height 52
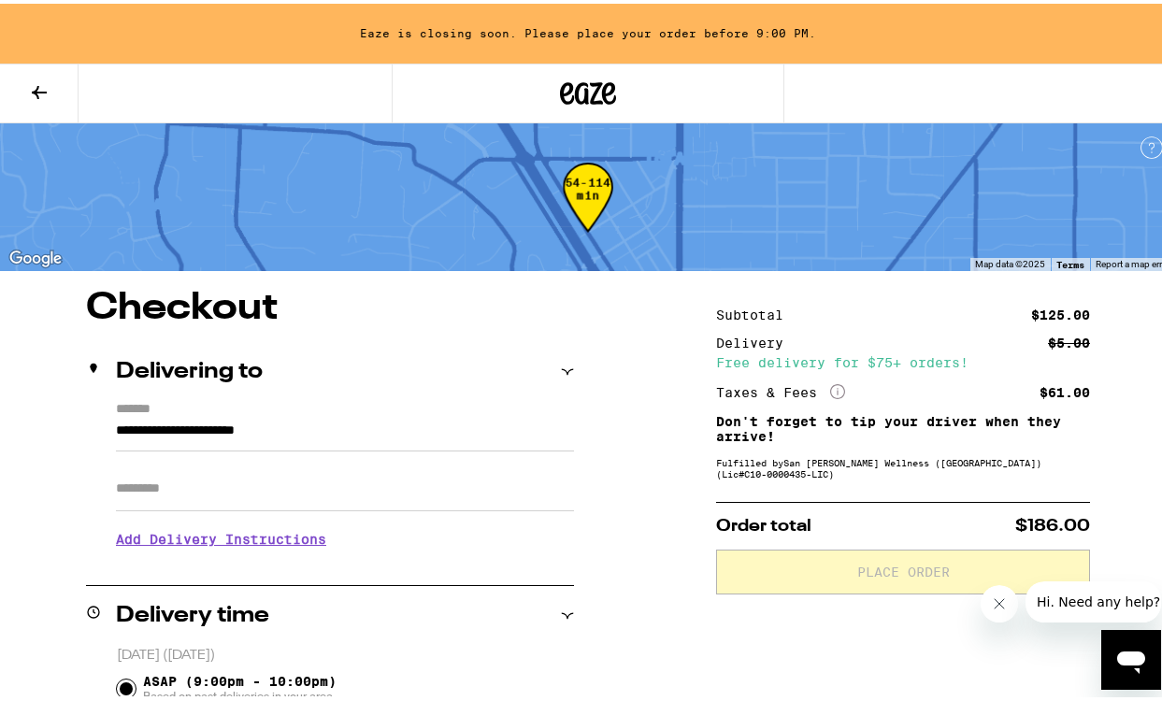
click at [284, 544] on h3 "Add Delivery Instructions" at bounding box center [345, 535] width 458 height 43
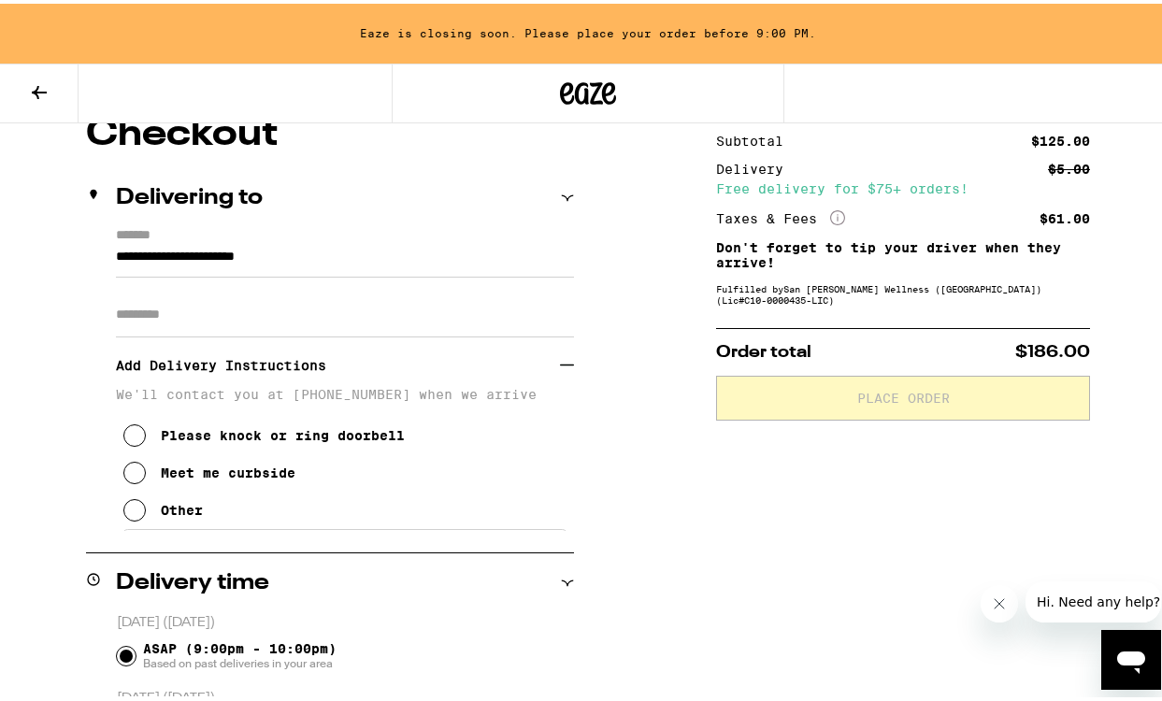
scroll to position [188, 0]
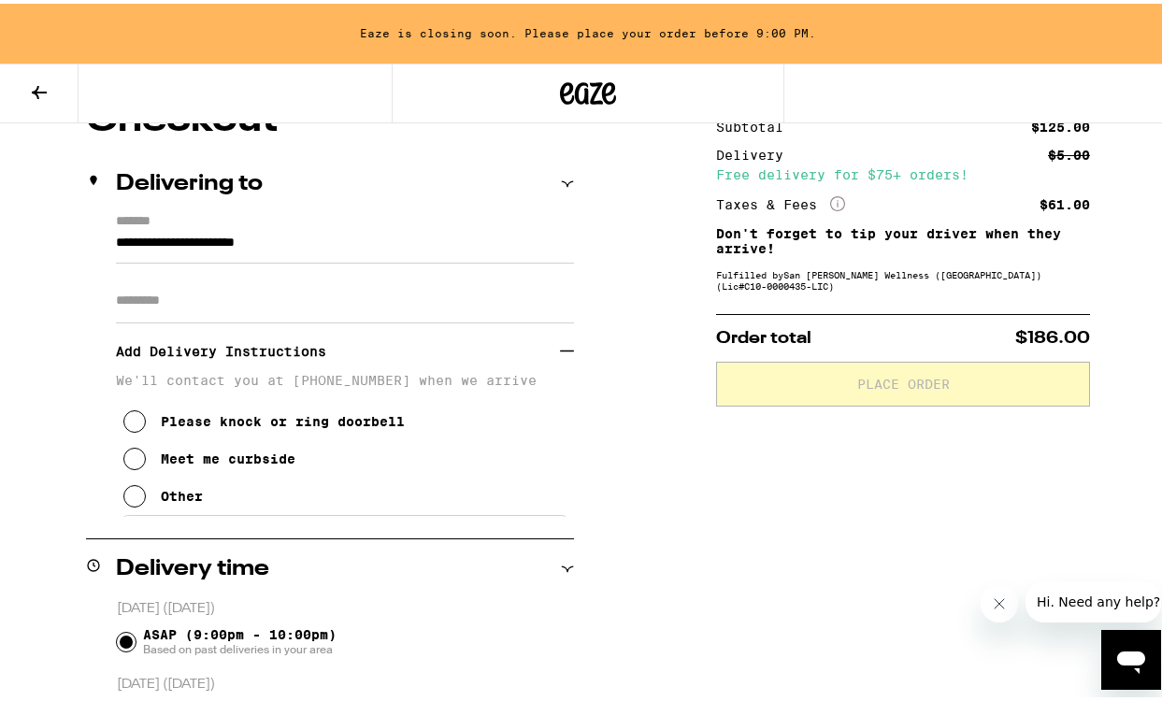
click at [136, 425] on icon at bounding box center [134, 418] width 22 height 22
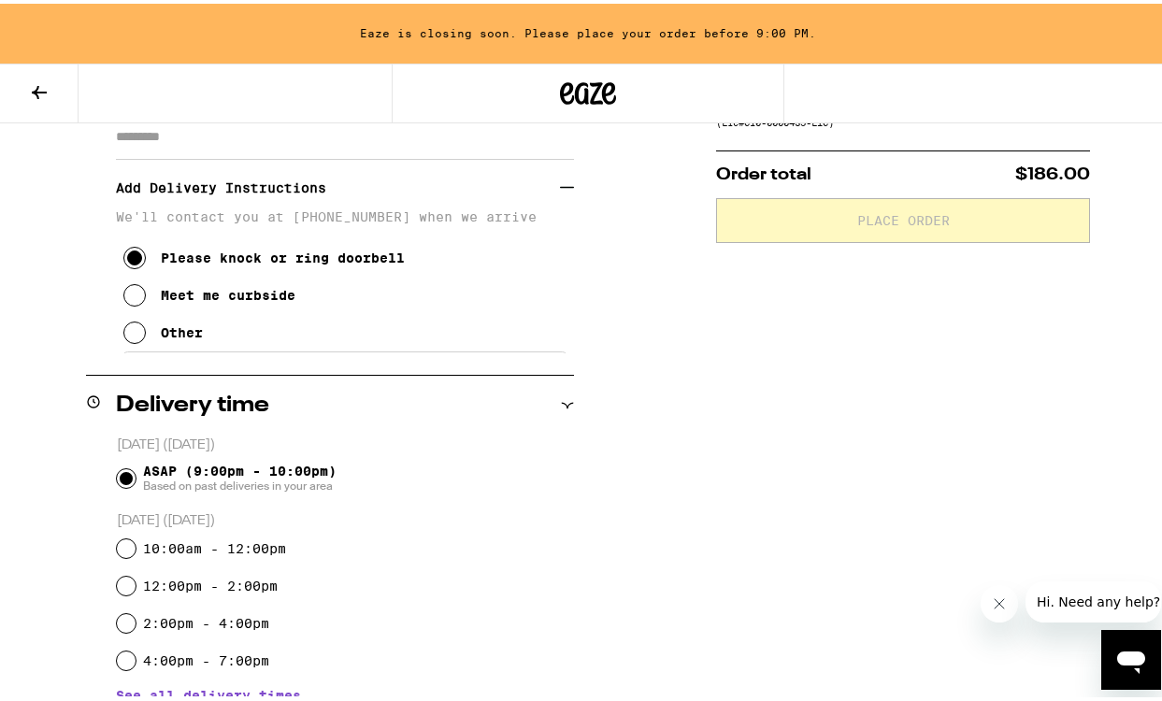
scroll to position [151, 0]
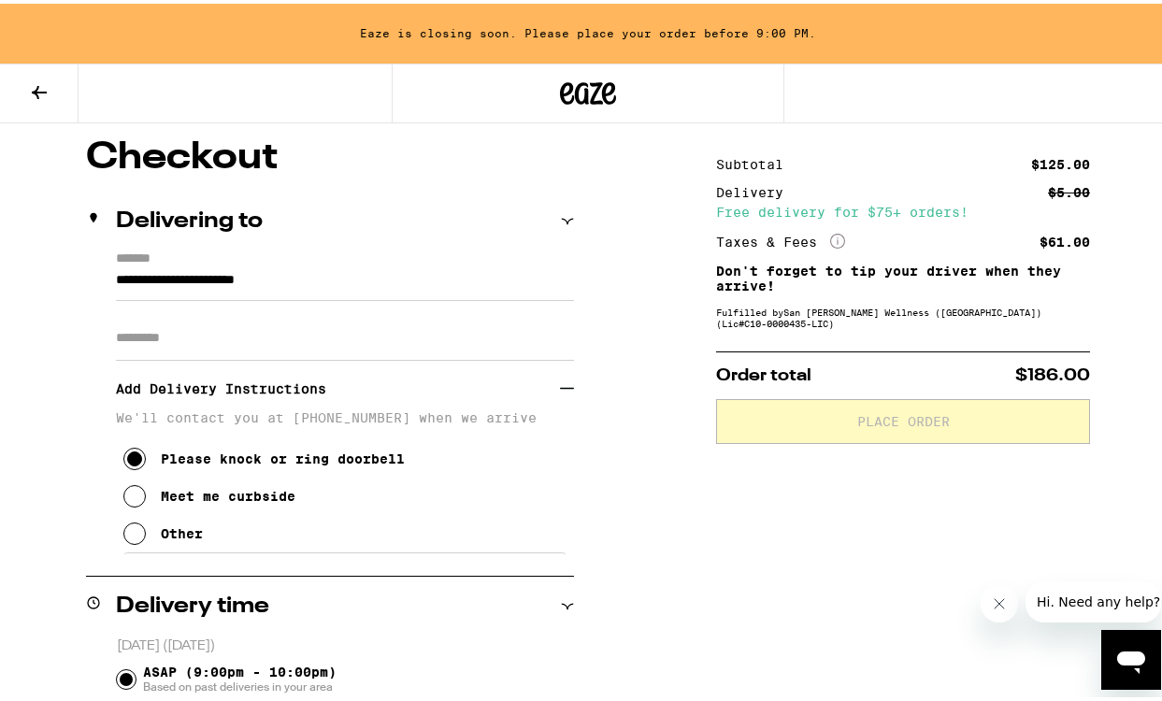
click at [187, 534] on div "Other" at bounding box center [182, 530] width 42 height 15
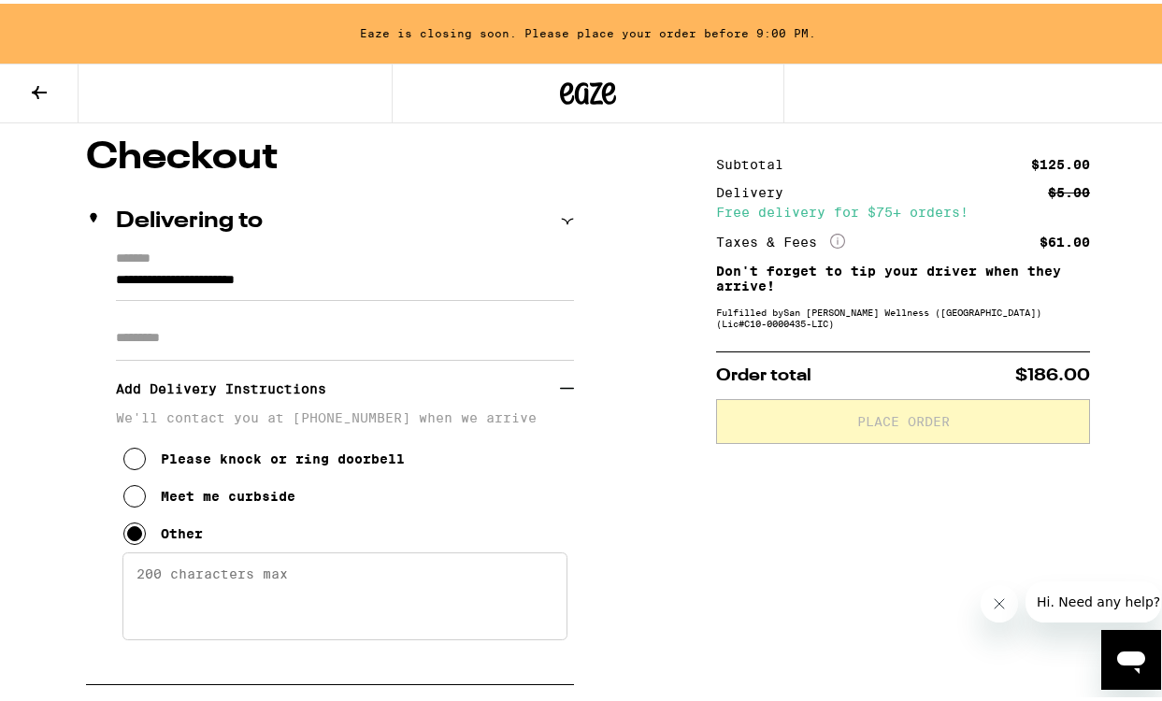
click at [176, 339] on input "Apt/Suite" at bounding box center [345, 334] width 458 height 45
type input "*"
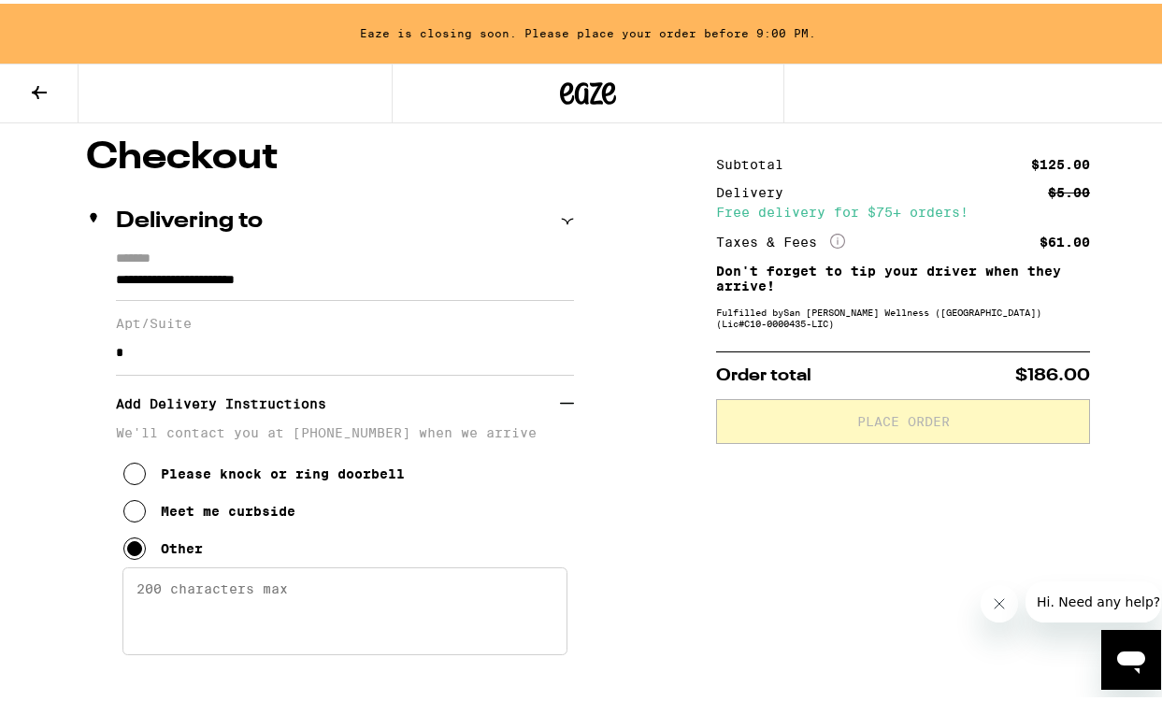
click at [159, 622] on textarea "Enter any other delivery instructions you want driver to know" at bounding box center [345, 608] width 445 height 88
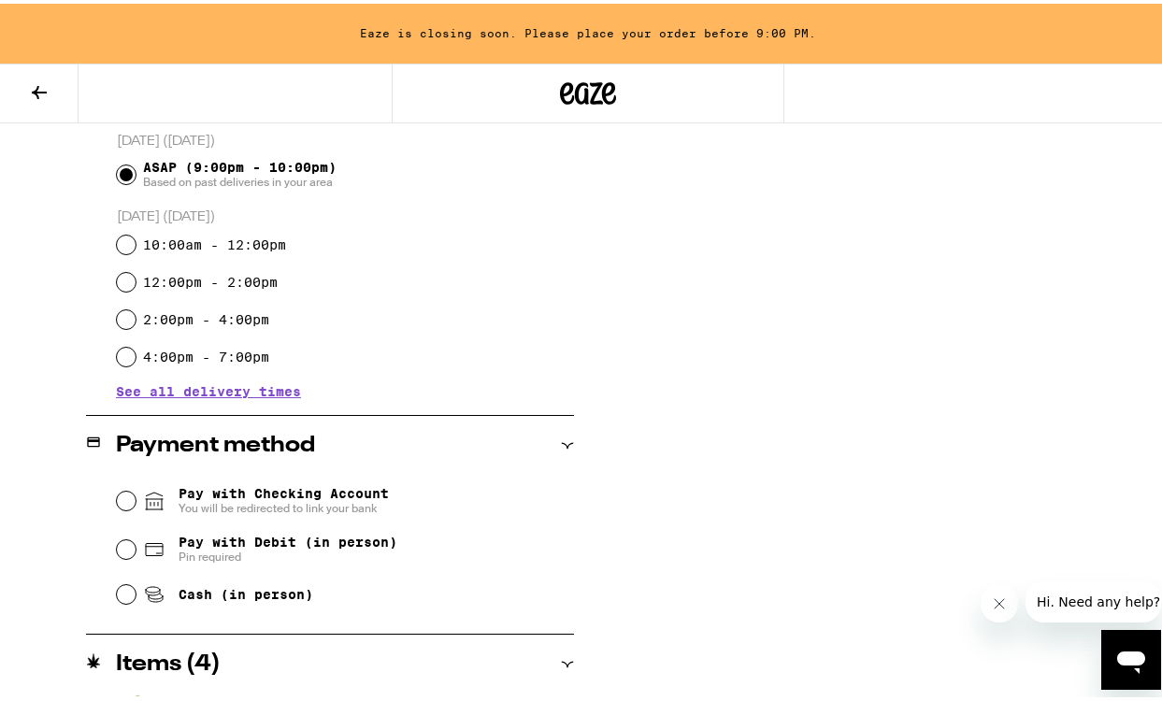
scroll to position [836, 0]
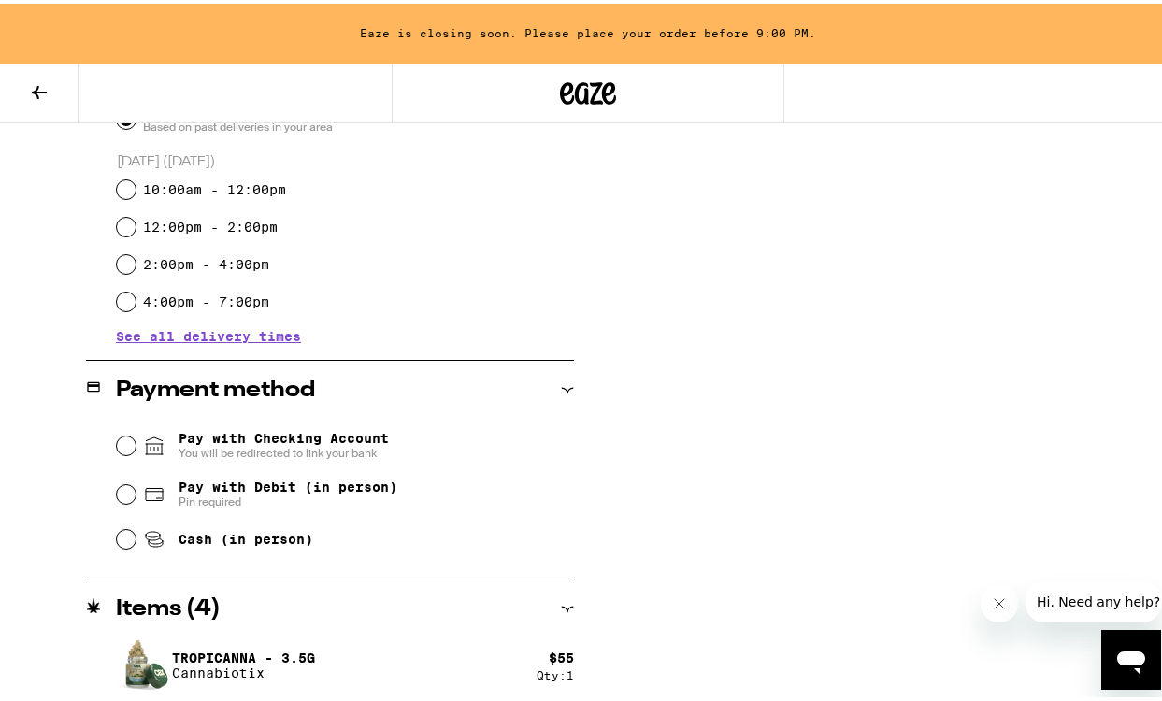
type textarea "gate code #2222"
click at [124, 495] on input "Pay with Debit (in person) Pin required" at bounding box center [126, 491] width 19 height 19
radio input "true"
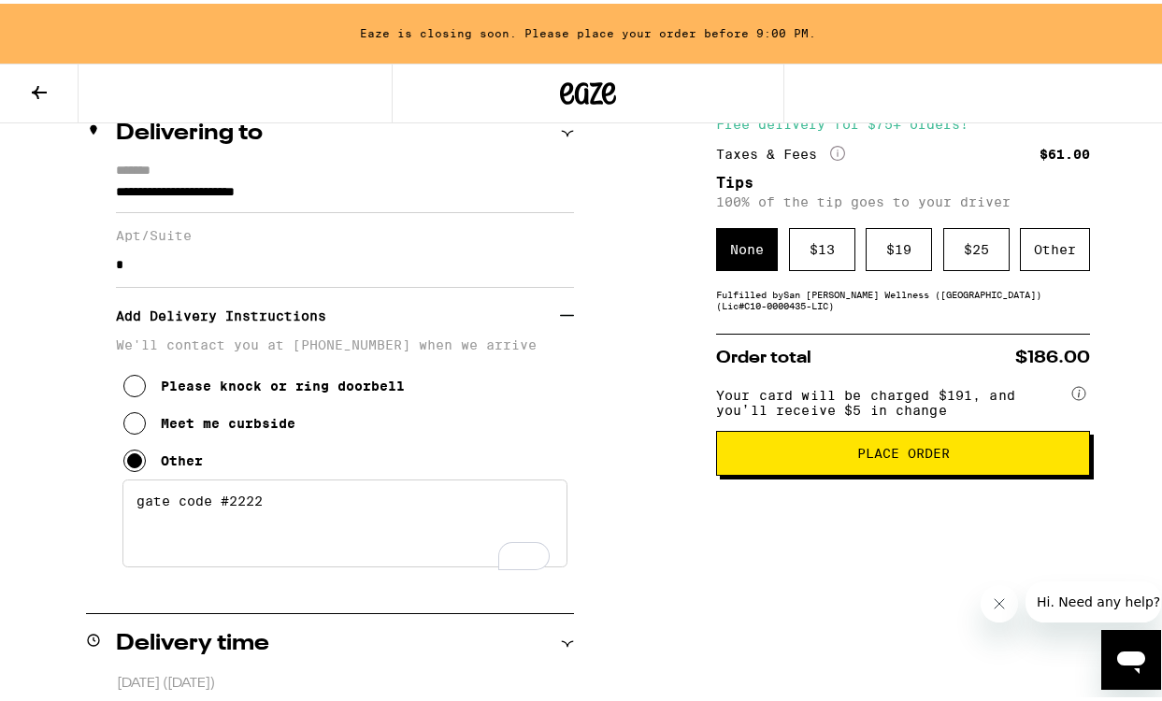
scroll to position [273, 0]
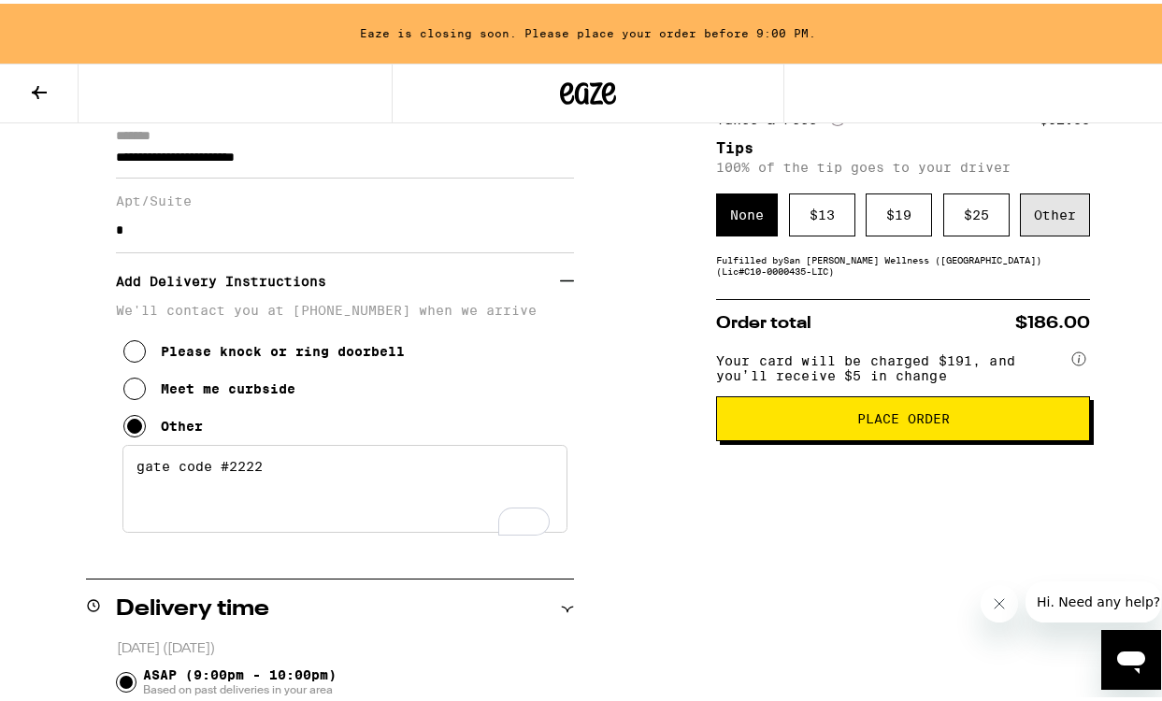
click at [1024, 221] on div "Other" at bounding box center [1055, 211] width 70 height 43
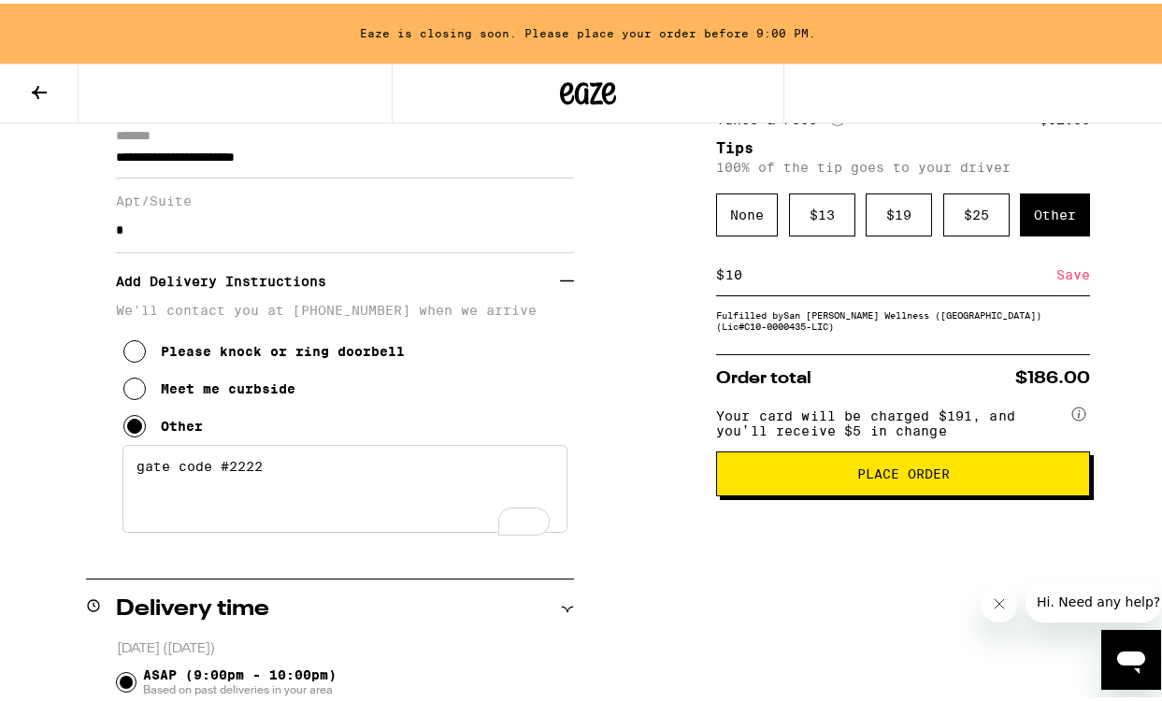
type input "10"
click at [802, 493] on button "Place Order" at bounding box center [903, 470] width 374 height 45
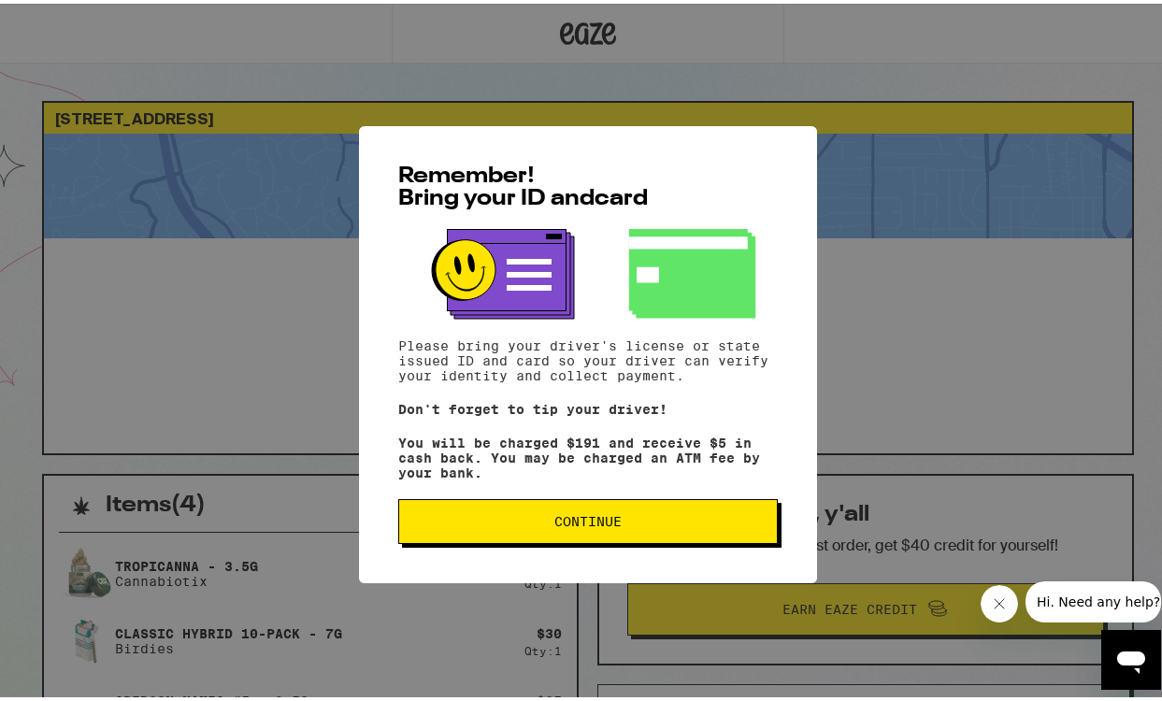
click at [667, 525] on span "Continue" at bounding box center [588, 518] width 348 height 13
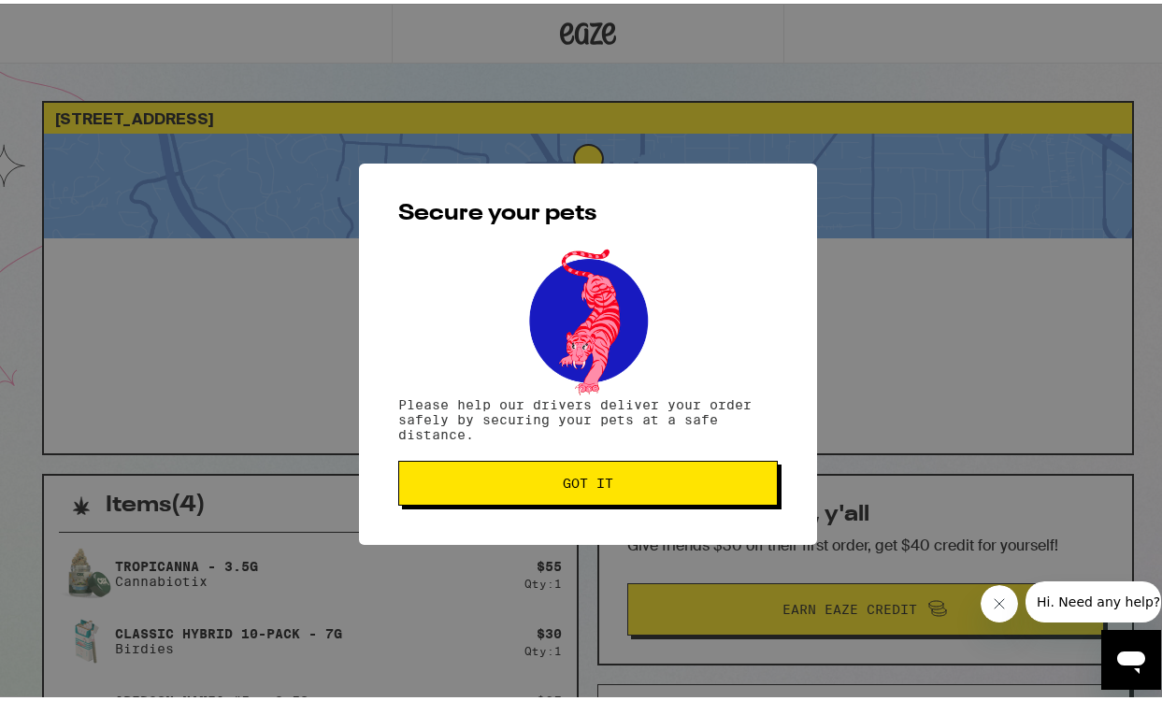
click at [637, 484] on span "Got it" at bounding box center [588, 479] width 348 height 13
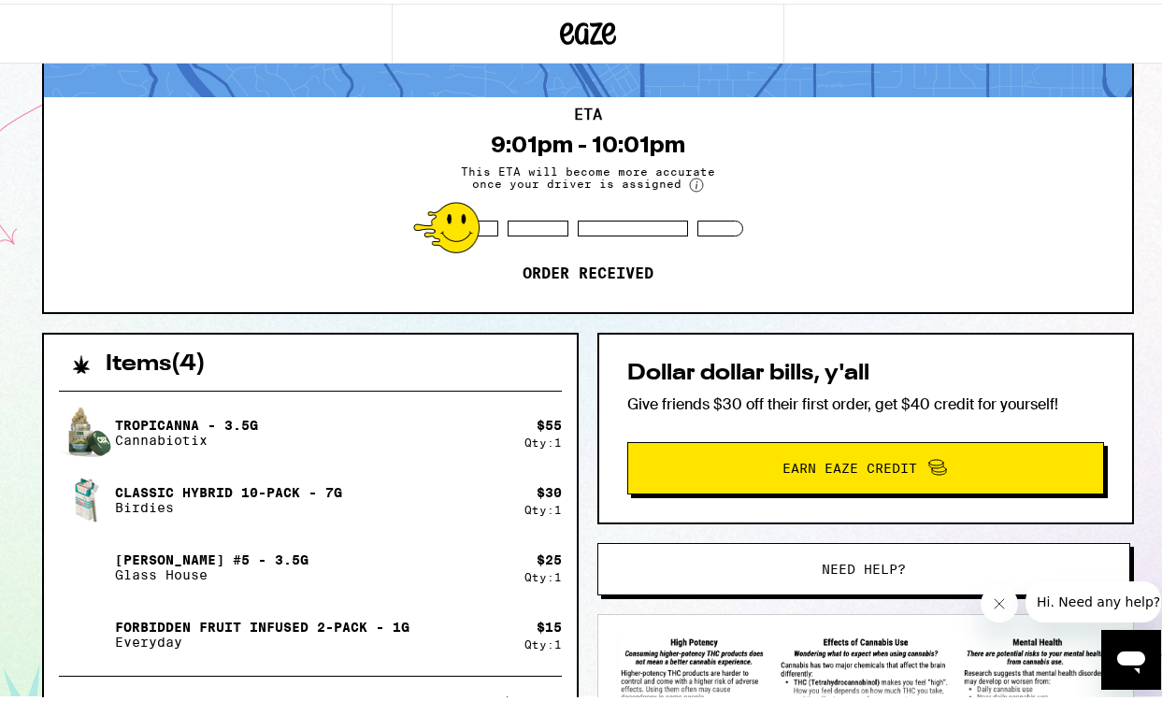
scroll to position [157, 0]
